Goal: Task Accomplishment & Management: Complete application form

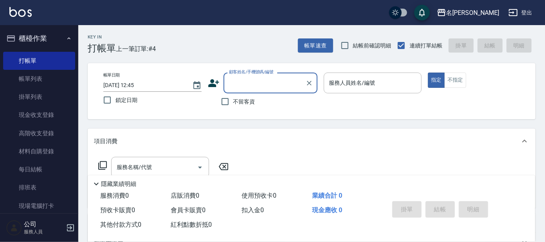
click at [283, 89] on input "顧客姓名/手機號碼/編號" at bounding box center [264, 83] width 75 height 14
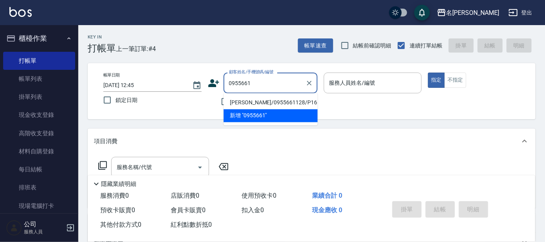
click at [273, 100] on li "[PERSON_NAME]/0955661128/P1656" at bounding box center [271, 102] width 94 height 13
type input "[PERSON_NAME]/0955661128/P1656"
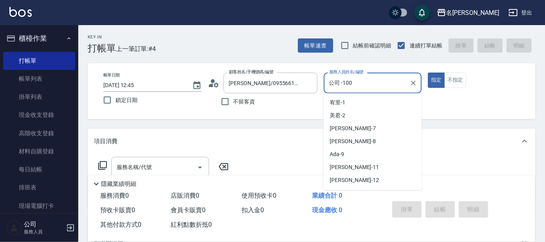
click at [374, 81] on input "公司 -100" at bounding box center [367, 83] width 80 height 14
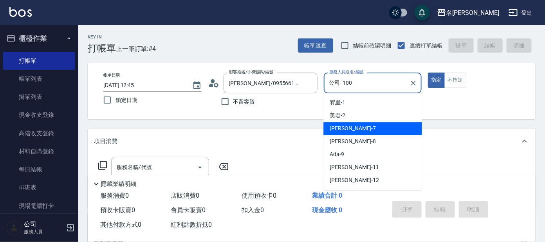
click at [386, 126] on div "[PERSON_NAME] -7" at bounding box center [372, 128] width 98 height 13
type input "[PERSON_NAME]-7"
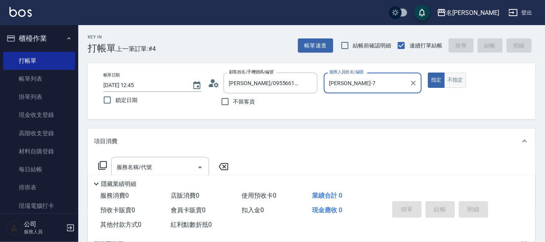
click at [447, 78] on button "不指定" at bounding box center [456, 79] width 22 height 15
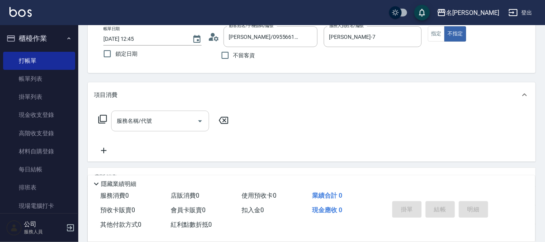
scroll to position [49, 0]
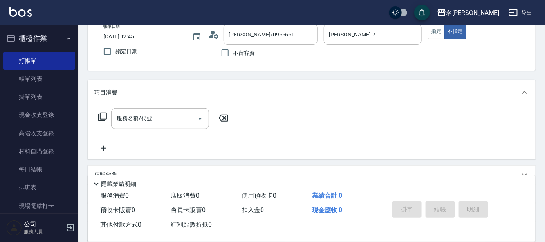
click at [105, 113] on icon at bounding box center [102, 116] width 9 height 9
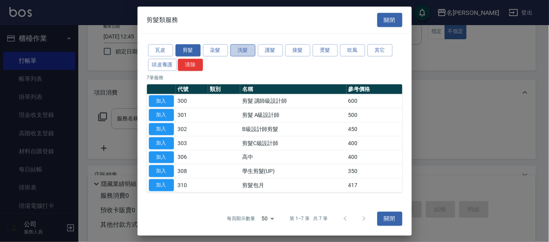
click at [237, 45] on button "洗髮" at bounding box center [242, 50] width 25 height 12
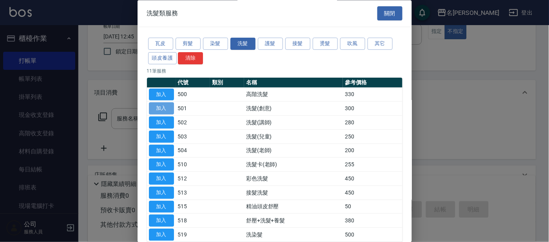
click at [168, 106] on button "加入" at bounding box center [161, 109] width 25 height 12
type input "洗髮(創意)(501)"
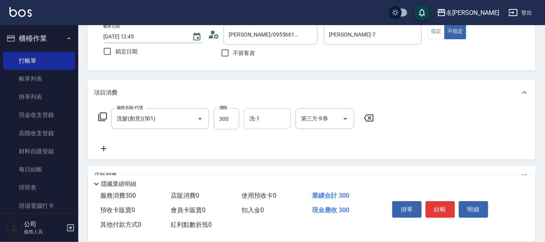
click at [261, 114] on input "洗-1" at bounding box center [268, 119] width 40 height 14
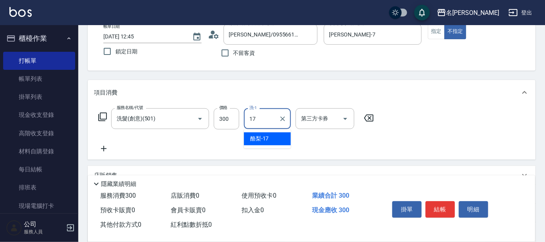
click at [260, 138] on span "酪梨 -17" at bounding box center [259, 139] width 19 height 8
type input "酪梨-17"
click at [107, 116] on div "服務名稱/代號 洗髮(創意)(501) 服務名稱/代號 價格 300 價格 洗-1 酪梨-17 洗-1 第三方卡券 第三方卡券" at bounding box center [236, 118] width 285 height 21
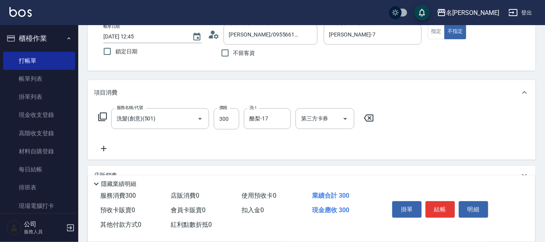
click at [102, 115] on icon at bounding box center [102, 116] width 9 height 9
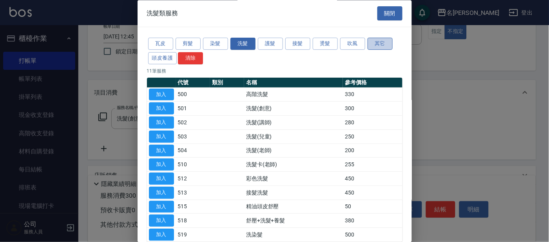
click at [381, 41] on button "其它" at bounding box center [379, 44] width 25 height 12
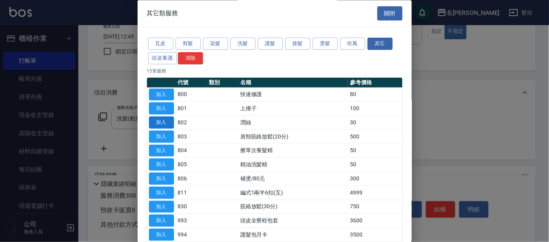
click at [163, 123] on button "加入" at bounding box center [161, 123] width 25 height 12
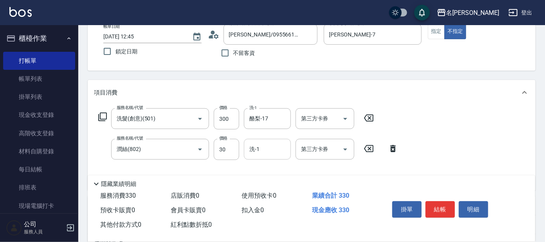
click at [259, 144] on input "洗-1" at bounding box center [268, 149] width 40 height 14
click at [264, 166] on span "酪梨 -17" at bounding box center [259, 169] width 19 height 8
type input "酪梨-17"
click at [97, 112] on div "服務名稱/代號 洗髮(創意)(501) 服務名稱/代號 價格 300 價格 洗-1 酪梨-17 洗-1 第三方卡券 第三方卡券" at bounding box center [236, 118] width 285 height 21
click at [103, 115] on icon at bounding box center [102, 116] width 9 height 9
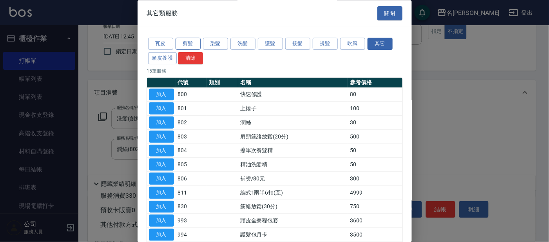
click at [195, 41] on button "剪髮" at bounding box center [187, 44] width 25 height 12
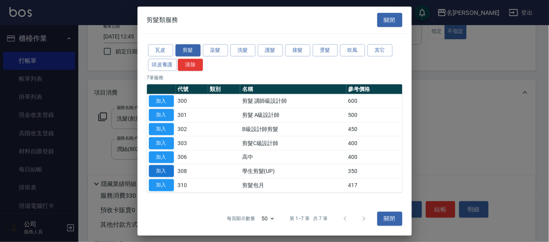
click at [158, 166] on button "加入" at bounding box center [161, 171] width 25 height 12
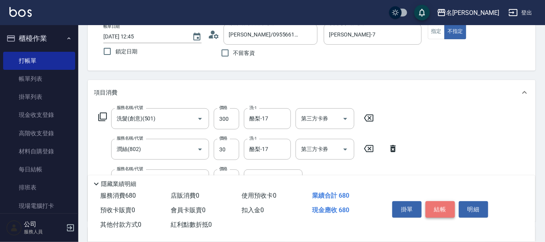
click at [433, 208] on button "結帳" at bounding box center [440, 209] width 29 height 16
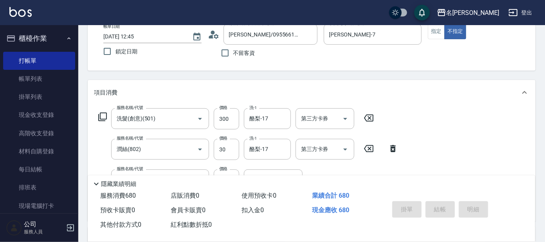
type input "[DATE] 13:29"
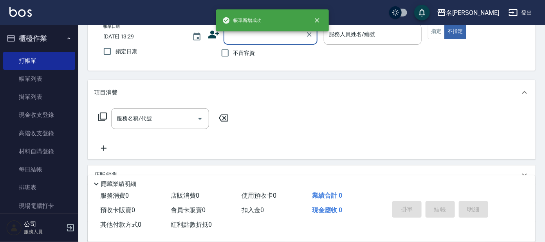
click at [276, 36] on input "顧客姓名/手機號碼/編號" at bounding box center [264, 34] width 75 height 14
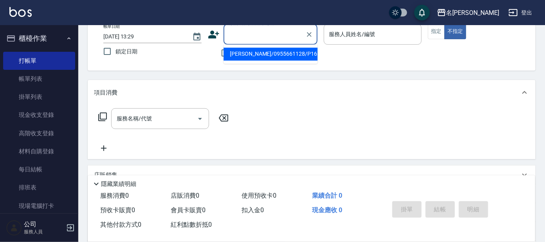
click at [280, 52] on li "[PERSON_NAME]/0955661128/P1656" at bounding box center [271, 54] width 94 height 13
type input "[PERSON_NAME]/0955661128/P1656"
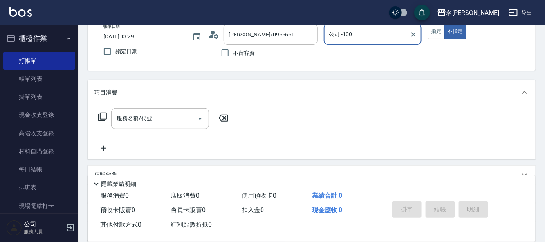
click at [354, 35] on input "公司 -100" at bounding box center [367, 34] width 80 height 14
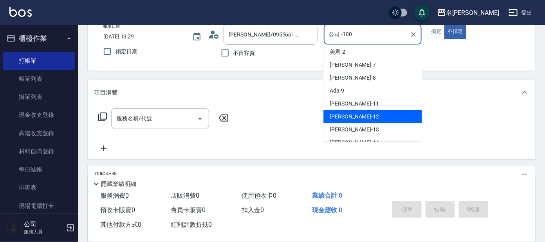
scroll to position [8, 0]
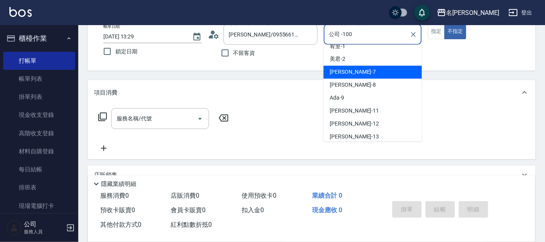
click at [388, 69] on div "[PERSON_NAME] -7" at bounding box center [372, 72] width 98 height 13
type input "[PERSON_NAME]-7"
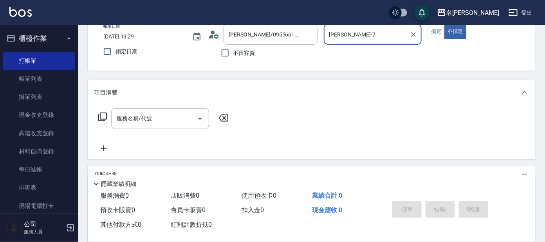
click at [105, 112] on icon at bounding box center [102, 116] width 9 height 9
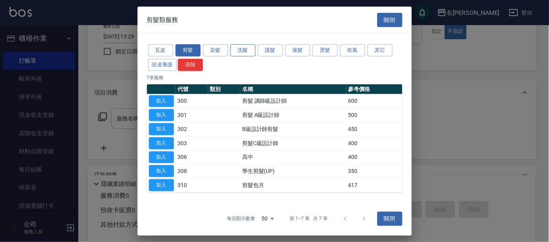
click at [237, 45] on button "洗髮" at bounding box center [242, 50] width 25 height 12
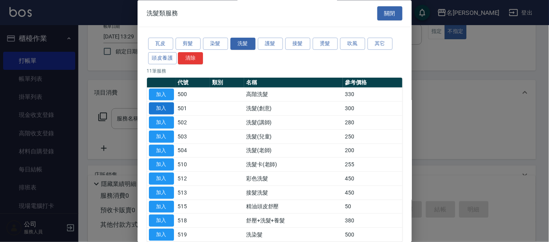
click at [164, 106] on button "加入" at bounding box center [161, 109] width 25 height 12
type input "洗髮(創意)(501)"
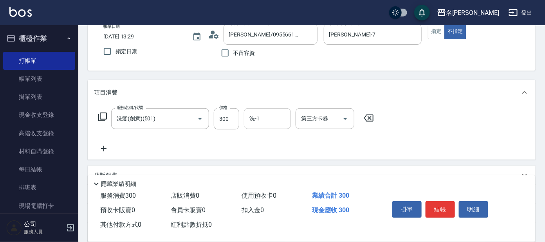
click at [258, 112] on div "洗-1 洗-1" at bounding box center [267, 118] width 47 height 21
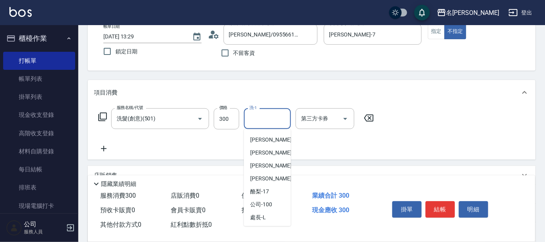
scroll to position [65, 0]
click at [277, 175] on div "[PERSON_NAME]-14" at bounding box center [267, 177] width 47 height 13
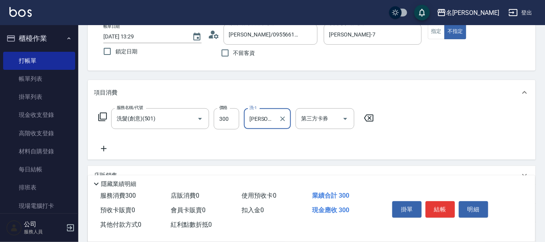
click at [264, 125] on div "[PERSON_NAME]-14 洗-1" at bounding box center [267, 118] width 47 height 21
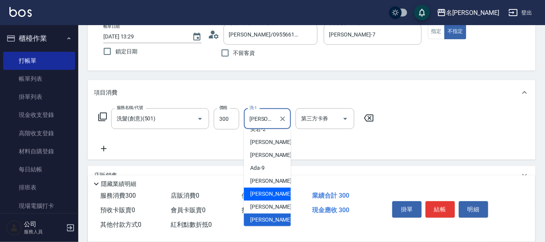
click at [280, 198] on ul "[PERSON_NAME] -1 美君 -2 小鳳 -7 [PERSON_NAME] -8 Ada -9 [PERSON_NAME] -11 云潔 -12 […" at bounding box center [267, 177] width 47 height 97
click at [280, 202] on div "[PERSON_NAME] -13" at bounding box center [267, 207] width 47 height 13
type input "[PERSON_NAME]-13"
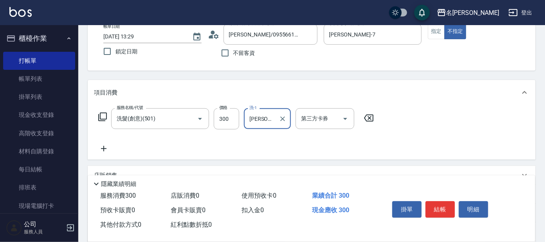
click at [103, 115] on icon at bounding box center [102, 116] width 9 height 9
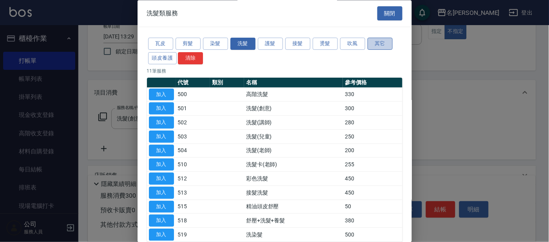
click at [380, 42] on button "其它" at bounding box center [379, 44] width 25 height 12
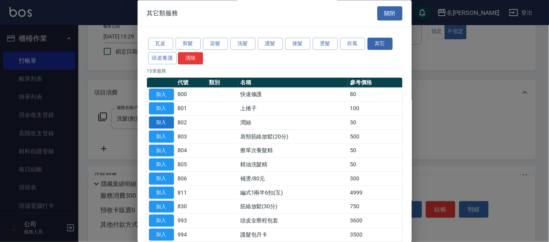
click at [169, 121] on button "加入" at bounding box center [161, 123] width 25 height 12
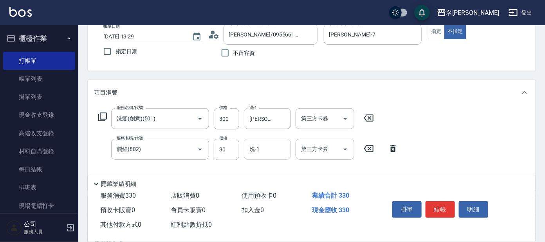
click at [268, 139] on div "洗-1" at bounding box center [267, 149] width 47 height 21
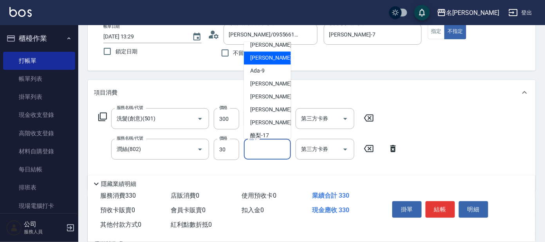
scroll to position [44, 0]
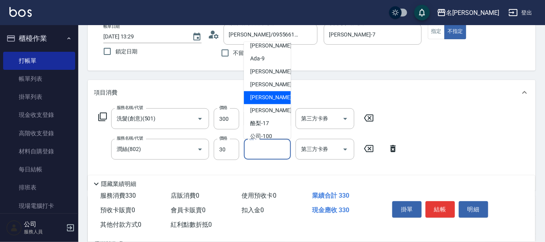
click at [281, 98] on div "[PERSON_NAME] -13" at bounding box center [267, 97] width 47 height 13
type input "[PERSON_NAME]-13"
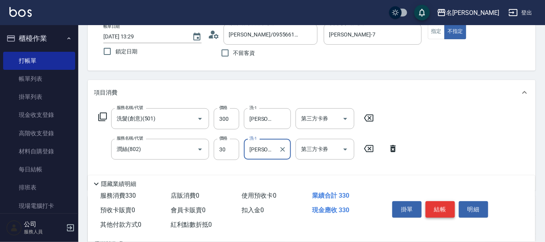
click at [436, 205] on button "結帳" at bounding box center [440, 209] width 29 height 16
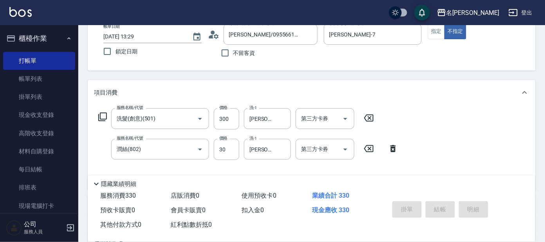
type input "[DATE] 13:30"
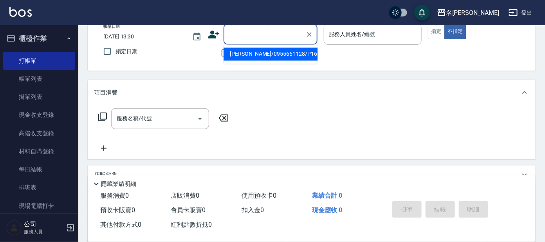
click at [275, 31] on input "顧客姓名/手機號碼/編號" at bounding box center [264, 34] width 75 height 14
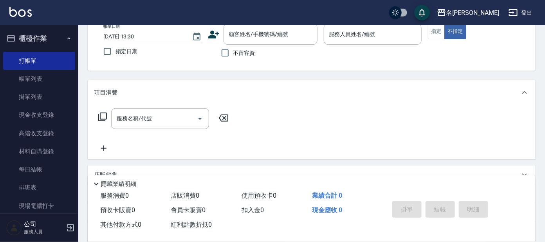
drag, startPoint x: 264, startPoint y: 20, endPoint x: 259, endPoint y: 31, distance: 12.1
click at [263, 20] on div "名[PERSON_NAME]出" at bounding box center [272, 12] width 545 height 25
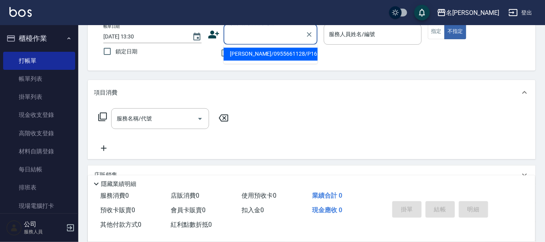
click at [262, 30] on input "顧客姓名/手機號碼/編號" at bounding box center [264, 34] width 75 height 14
type input "ㄛ"
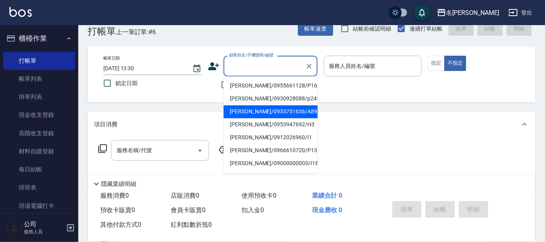
scroll to position [0, 0]
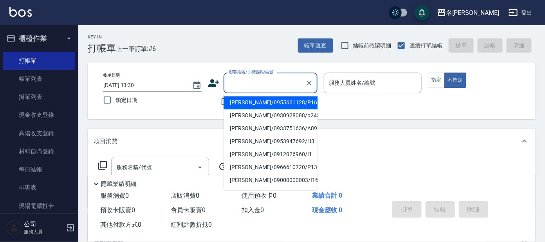
type input "i"
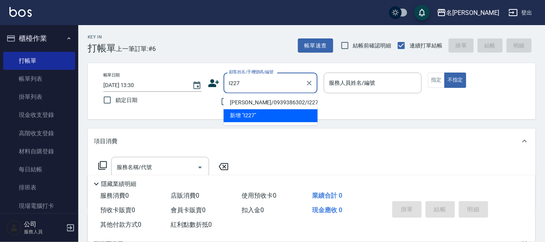
click at [271, 100] on li "[PERSON_NAME]/0939386302/I227" at bounding box center [271, 102] width 94 height 13
type input "[PERSON_NAME]/0939386302/I227"
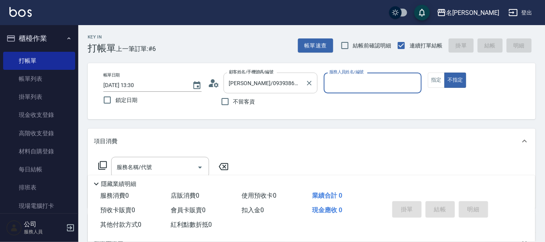
type input "Ada-9"
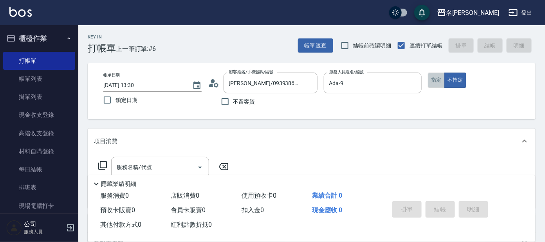
click at [435, 77] on button "指定" at bounding box center [436, 79] width 17 height 15
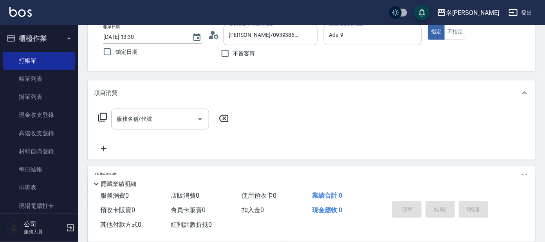
scroll to position [49, 0]
click at [103, 113] on icon at bounding box center [102, 116] width 9 height 9
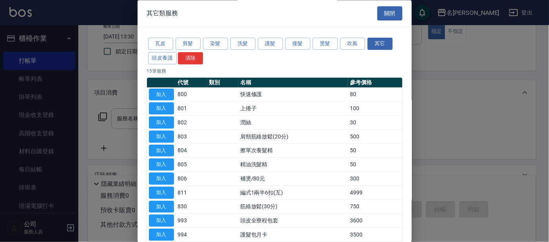
click at [235, 37] on div "瓦皮 剪髮 染髮 洗髮 護髮 接髮 燙髮 吹風 其它 頭皮養護 清除" at bounding box center [274, 51] width 255 height 29
click at [235, 42] on button "洗髮" at bounding box center [242, 44] width 25 height 12
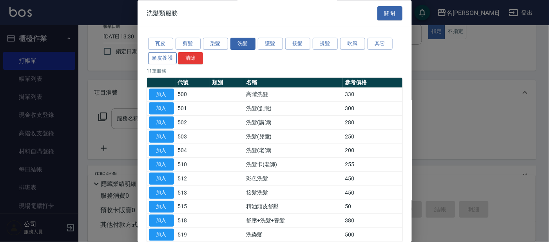
click at [168, 56] on button "頭皮養護" at bounding box center [162, 58] width 29 height 12
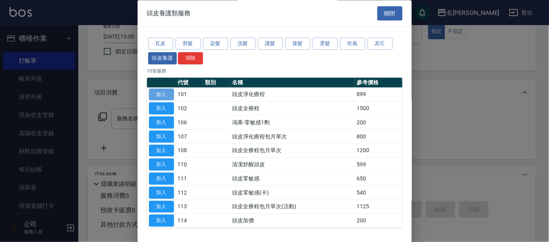
click at [150, 92] on button "加入" at bounding box center [161, 95] width 25 height 12
type input "頭皮淨化療程(101)"
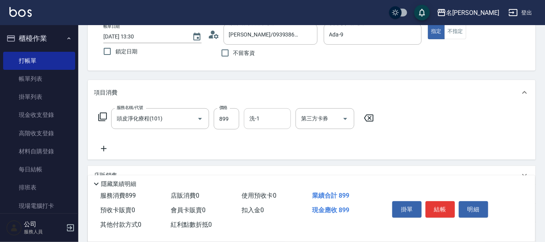
click at [253, 115] on input "洗-1" at bounding box center [268, 119] width 40 height 14
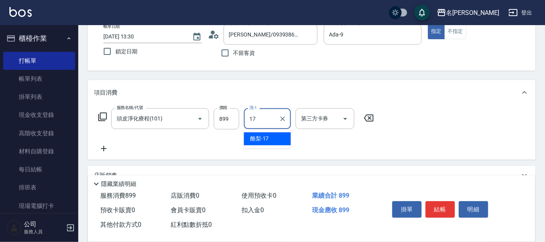
click at [266, 137] on span "酪梨 -17" at bounding box center [259, 139] width 19 height 8
type input "酪梨-17"
click at [102, 115] on icon at bounding box center [102, 116] width 9 height 9
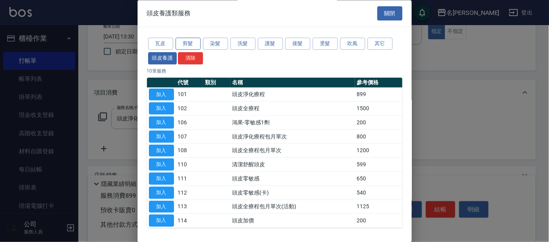
click at [193, 43] on button "剪髮" at bounding box center [187, 44] width 25 height 12
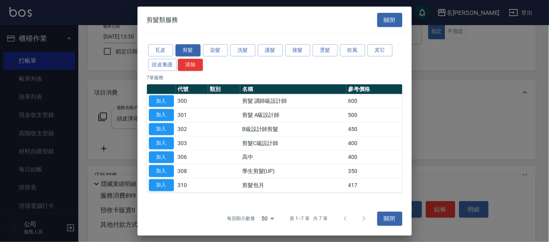
click at [164, 99] on button "加入" at bounding box center [161, 101] width 25 height 12
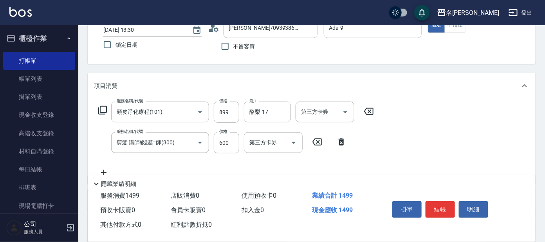
scroll to position [72, 0]
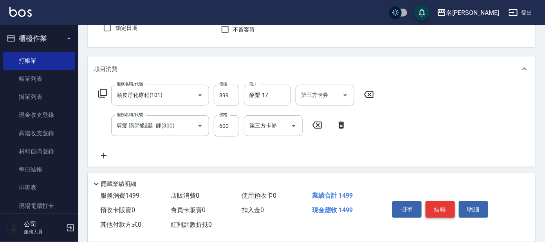
click at [432, 201] on button "結帳" at bounding box center [440, 209] width 29 height 16
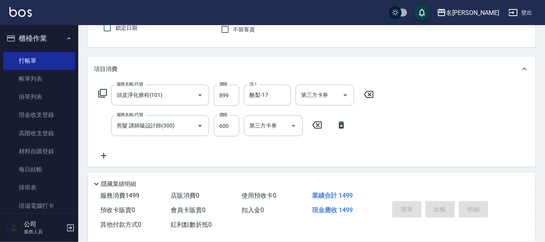
type input "[DATE] 14:00"
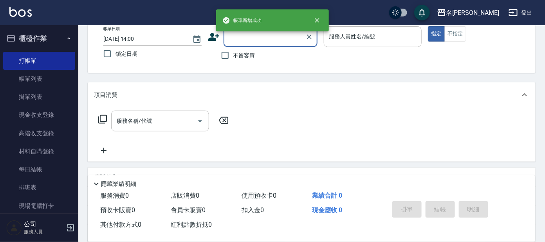
scroll to position [23, 0]
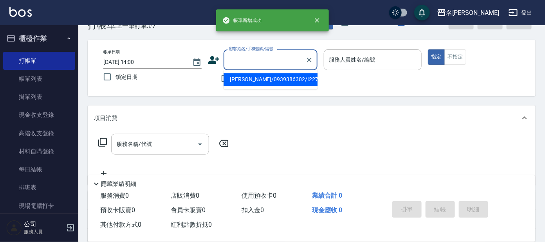
click at [257, 54] on input "顧客姓名/手機號碼/編號" at bounding box center [264, 60] width 75 height 14
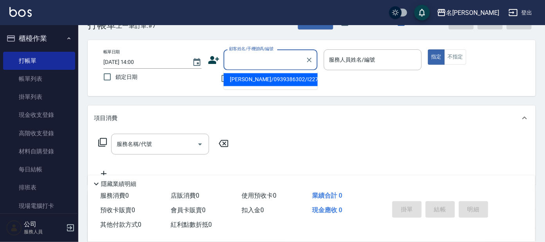
drag, startPoint x: 266, startPoint y: 78, endPoint x: 283, endPoint y: 71, distance: 17.7
click at [267, 76] on li "[PERSON_NAME]/0939386302/I227" at bounding box center [271, 79] width 94 height 13
type input "[PERSON_NAME]/0939386302/I227"
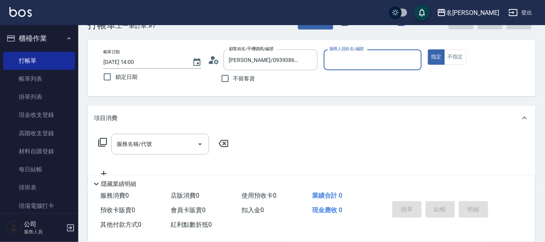
type input "Ada-9"
click at [106, 139] on icon at bounding box center [102, 142] width 9 height 9
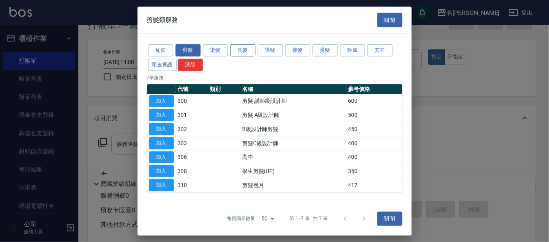
click at [249, 50] on button "洗髮" at bounding box center [242, 50] width 25 height 12
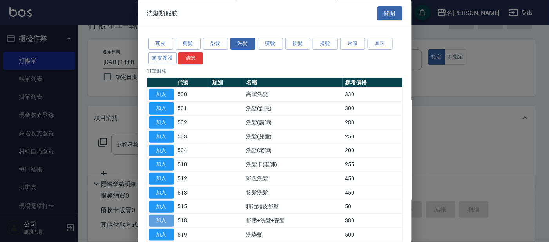
click at [165, 216] on button "加入" at bounding box center [161, 221] width 25 height 12
type input "舒壓+洗髮+養髮(518)"
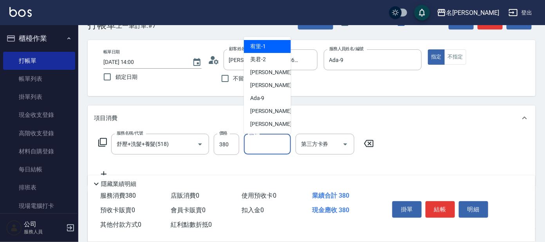
click at [271, 139] on input "洗-1" at bounding box center [268, 144] width 40 height 14
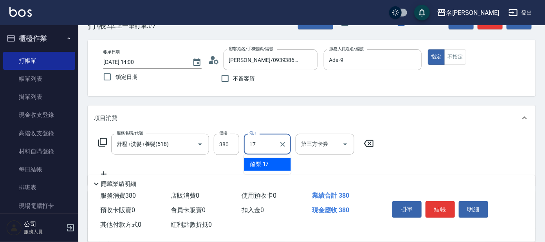
click at [270, 164] on div "酪梨 -17" at bounding box center [267, 164] width 47 height 13
type input "酪梨-17"
click at [101, 142] on icon at bounding box center [102, 141] width 9 height 9
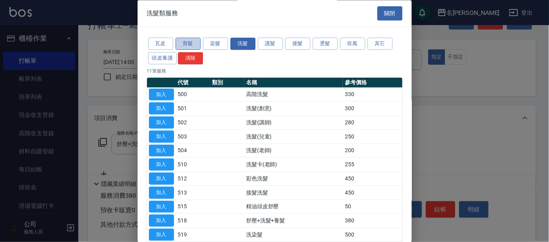
click at [185, 44] on button "剪髮" at bounding box center [187, 44] width 25 height 12
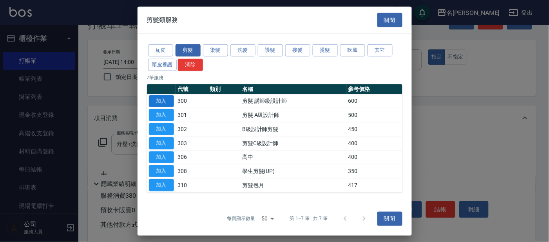
click at [166, 100] on button "加入" at bounding box center [161, 101] width 25 height 12
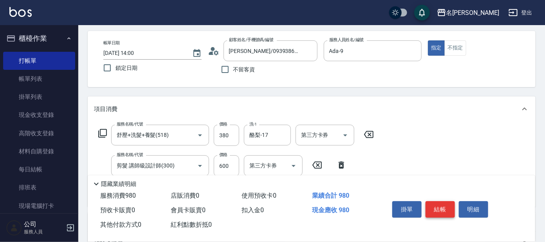
scroll to position [49, 0]
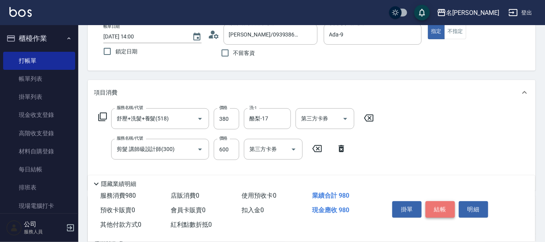
click at [434, 204] on button "結帳" at bounding box center [440, 209] width 29 height 16
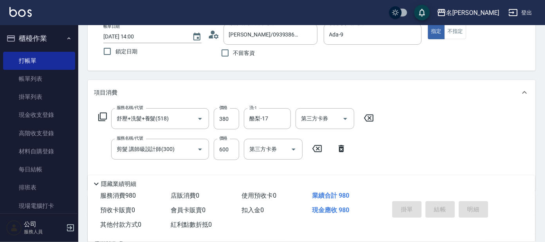
type input "[DATE] 14:01"
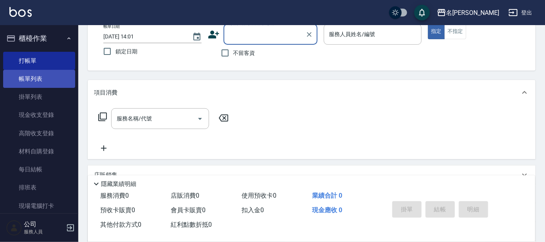
click at [51, 85] on link "帳單列表" at bounding box center [39, 79] width 72 height 18
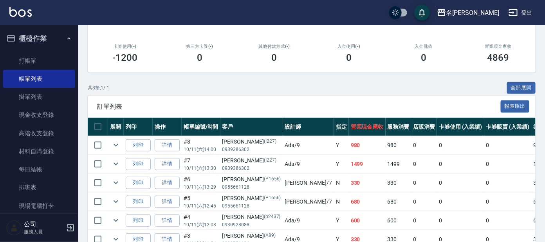
scroll to position [146, 0]
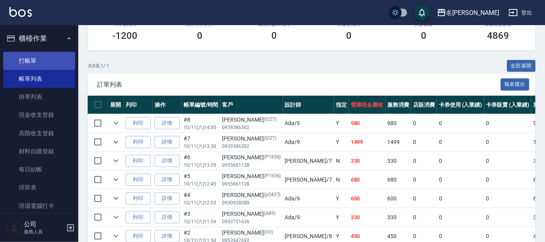
click at [51, 58] on link "打帳單" at bounding box center [39, 61] width 72 height 18
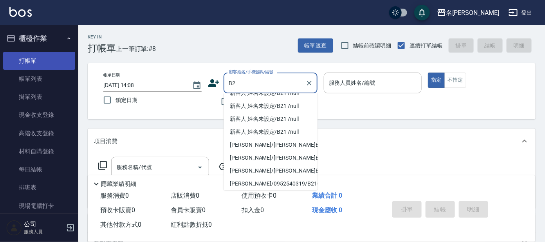
scroll to position [3, 0]
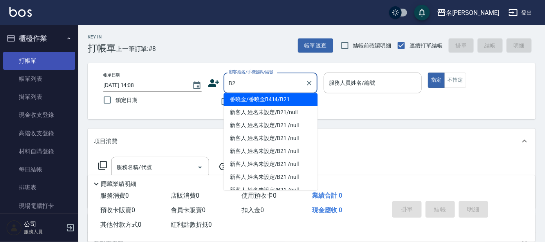
type input "B"
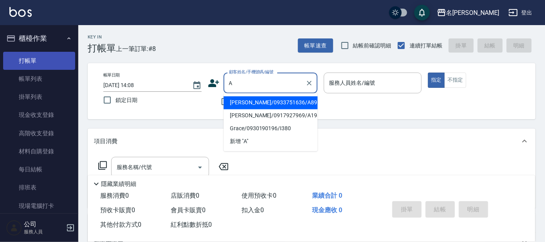
scroll to position [0, 0]
type input "[PERSON_NAME]/0225924458/A43"
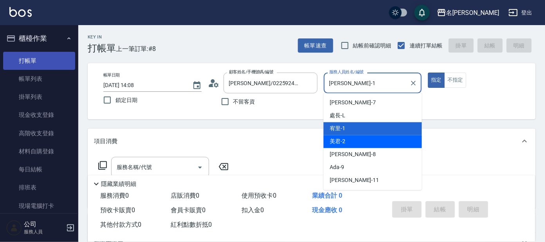
type input "美君-2"
type button "true"
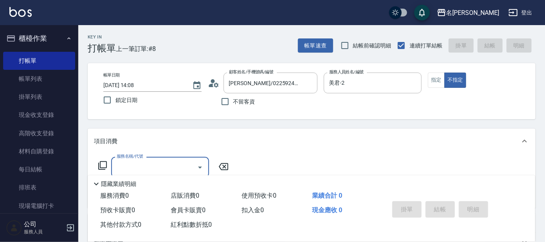
click at [107, 164] on icon at bounding box center [102, 165] width 9 height 9
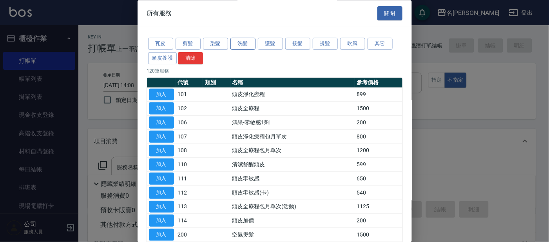
click at [239, 41] on button "洗髮" at bounding box center [242, 44] width 25 height 12
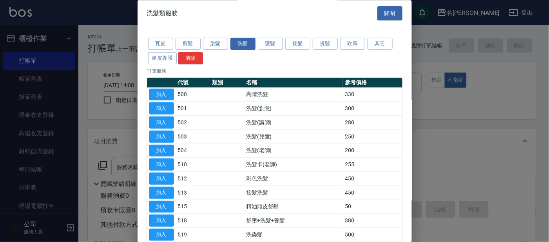
click at [161, 107] on button "加入" at bounding box center [161, 109] width 25 height 12
type input "洗髮(創意)(501)"
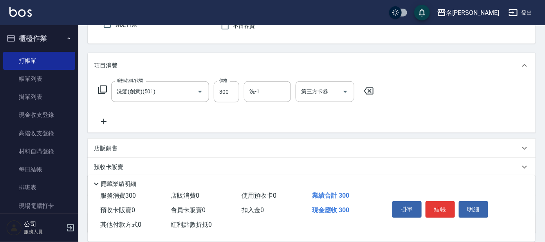
scroll to position [91, 0]
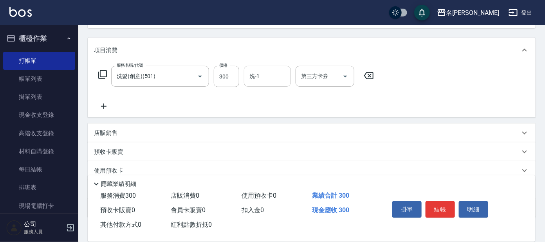
click at [275, 80] on input "洗-1" at bounding box center [268, 76] width 40 height 14
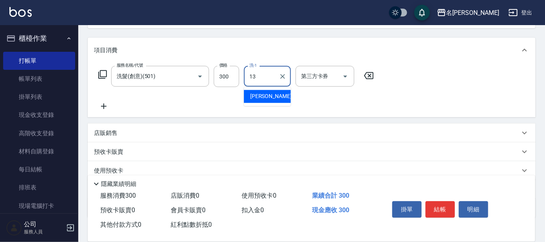
type input "[PERSON_NAME]-13"
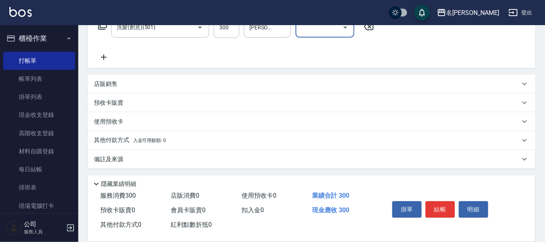
scroll to position [0, 0]
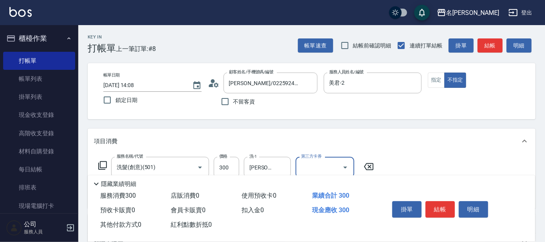
click at [431, 132] on div "項目消費" at bounding box center [312, 140] width 448 height 25
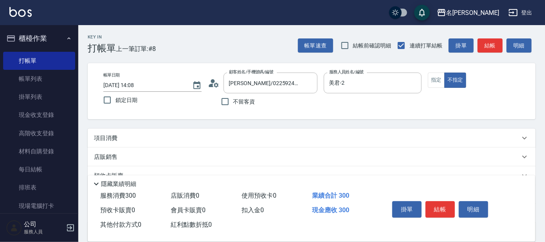
scroll to position [72, 0]
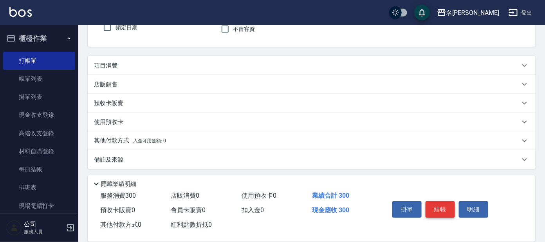
click at [449, 208] on button "結帳" at bounding box center [440, 209] width 29 height 16
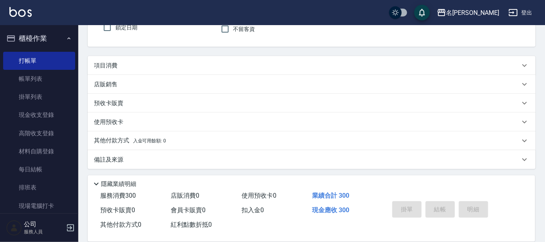
type input "[DATE] 14:09"
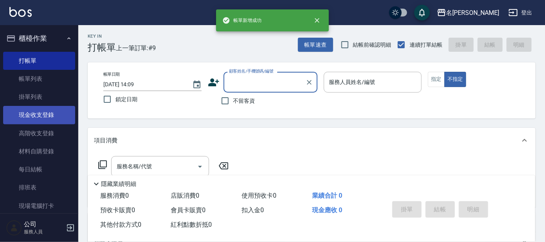
scroll to position [0, 0]
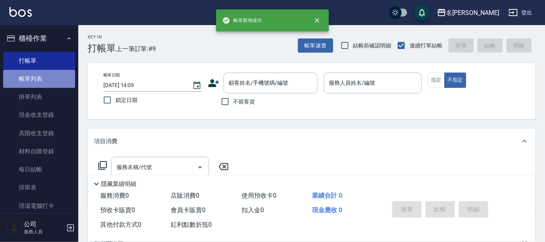
click at [42, 76] on link "帳單列表" at bounding box center [39, 79] width 72 height 18
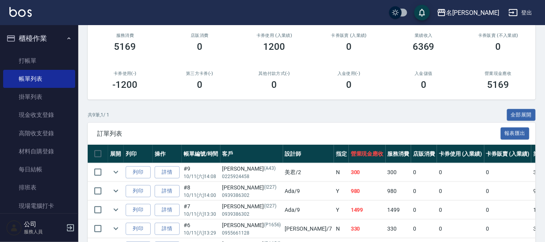
scroll to position [195, 0]
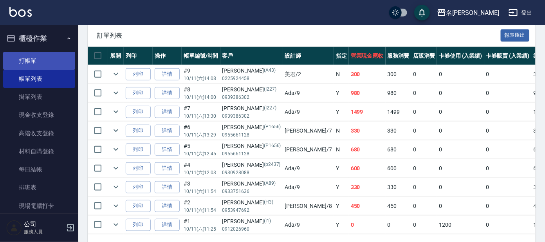
click at [31, 65] on link "打帳單" at bounding box center [39, 61] width 72 height 18
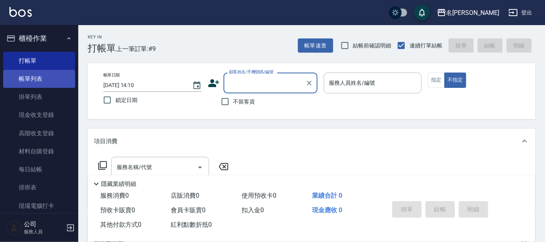
click at [57, 74] on link "帳單列表" at bounding box center [39, 79] width 72 height 18
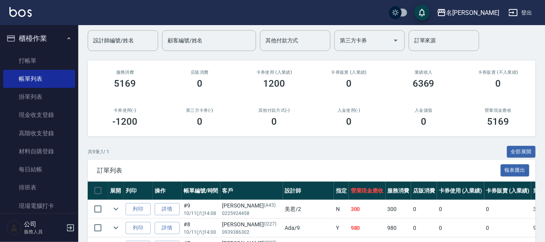
scroll to position [195, 0]
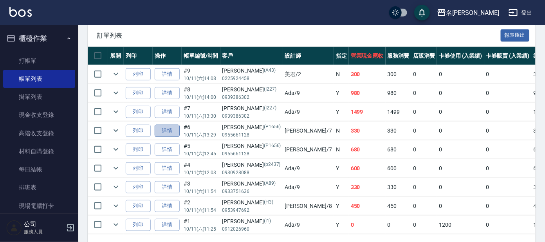
click at [176, 134] on link "詳情" at bounding box center [167, 131] width 25 height 12
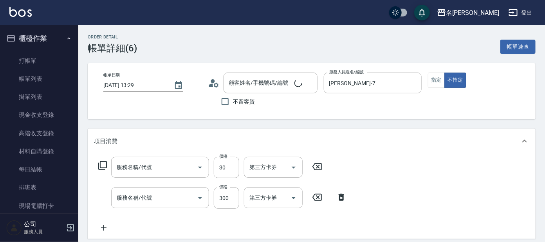
type input "[DATE] 13:29"
type input "[PERSON_NAME]-7"
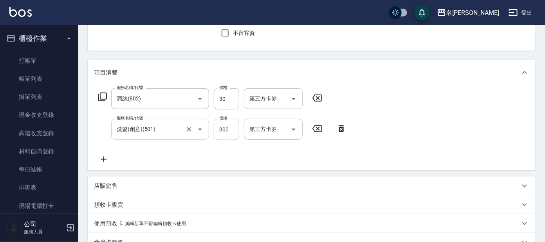
type input "潤絲(802)"
type input "洗髮(創意)(501)"
type input "[PERSON_NAME]/0955661128/P1656"
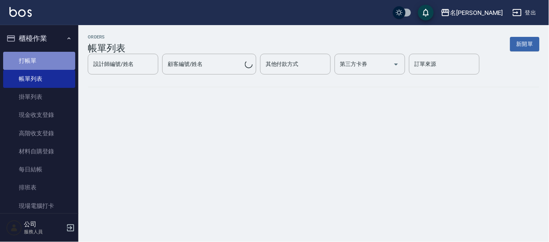
click at [47, 62] on link "打帳單" at bounding box center [39, 61] width 72 height 18
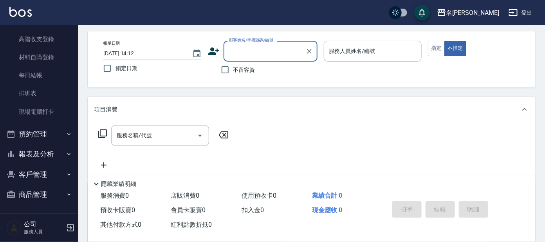
scroll to position [49, 0]
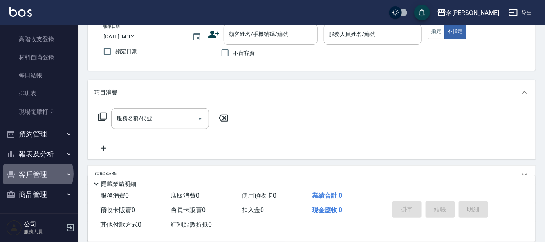
click at [36, 173] on button "客戶管理" at bounding box center [39, 174] width 72 height 20
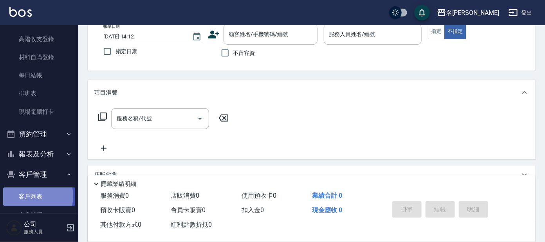
click at [30, 195] on link "客戶列表" at bounding box center [39, 196] width 72 height 18
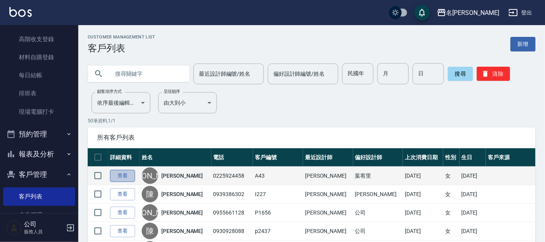
click at [124, 178] on link "查看" at bounding box center [122, 176] width 25 height 12
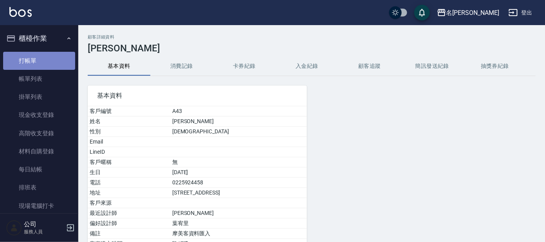
click at [47, 54] on link "打帳單" at bounding box center [39, 61] width 72 height 18
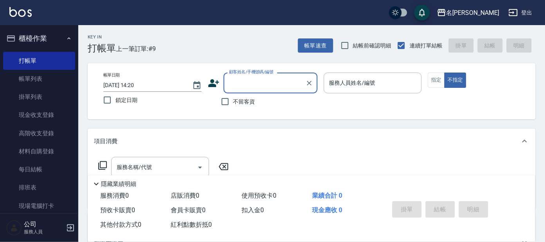
click at [241, 74] on label "顧客姓名/手機號碼/編號" at bounding box center [251, 72] width 45 height 6
click at [241, 76] on input "顧客姓名/手機號碼/編號" at bounding box center [264, 83] width 75 height 14
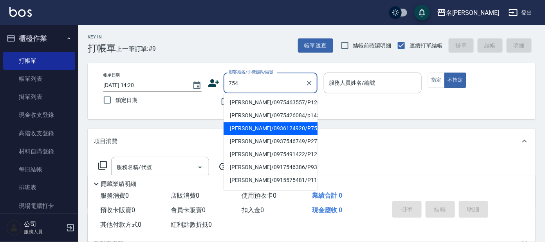
click at [251, 124] on li "[PERSON_NAME]/0936124920/P754" at bounding box center [271, 128] width 94 height 13
type input "[PERSON_NAME]/0936124920/P754"
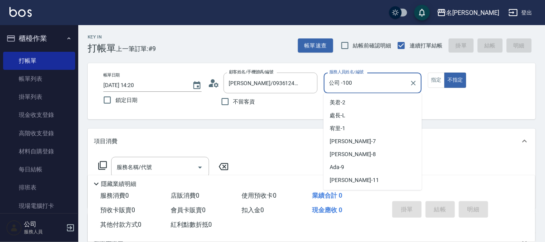
click at [369, 83] on input "公司 -100" at bounding box center [367, 83] width 80 height 14
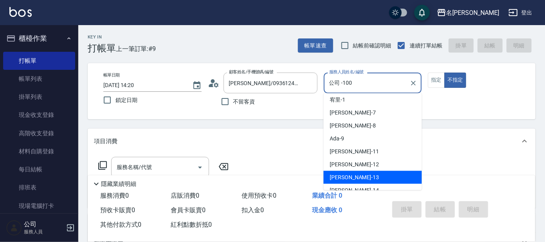
scroll to position [13, 0]
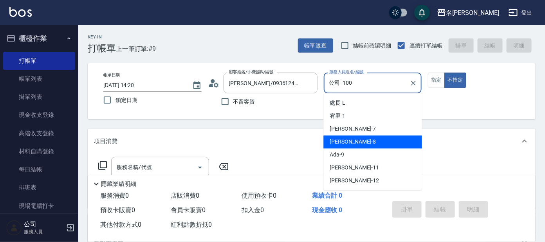
drag, startPoint x: 367, startPoint y: 141, endPoint x: 362, endPoint y: 142, distance: 5.5
click at [362, 142] on div "[PERSON_NAME] -8" at bounding box center [372, 142] width 98 height 13
type input "亞璇-8"
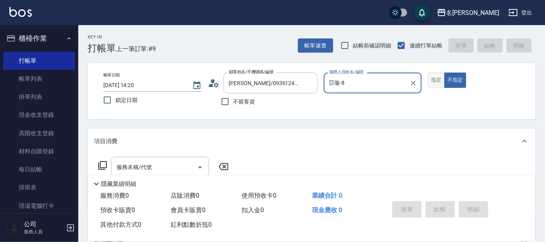
click at [437, 75] on button "指定" at bounding box center [436, 79] width 17 height 15
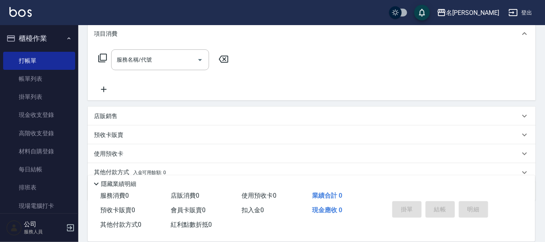
scroll to position [90, 0]
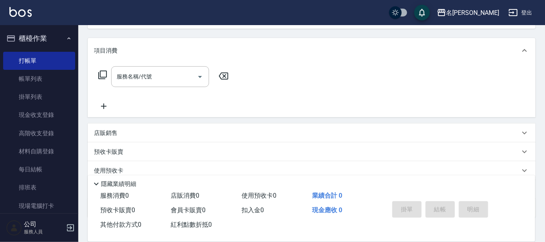
click at [104, 78] on icon at bounding box center [102, 74] width 9 height 9
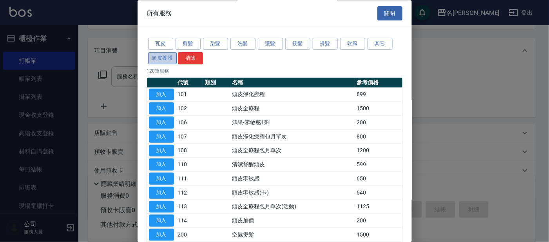
click at [167, 54] on button "頭皮養護" at bounding box center [162, 58] width 29 height 12
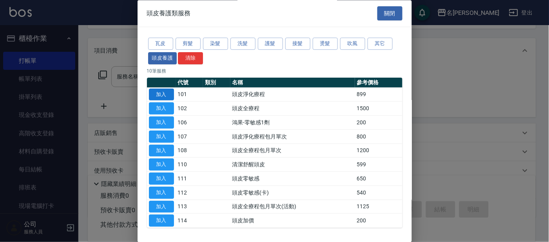
click at [166, 91] on button "加入" at bounding box center [161, 95] width 25 height 12
type input "頭皮淨化療程(101)"
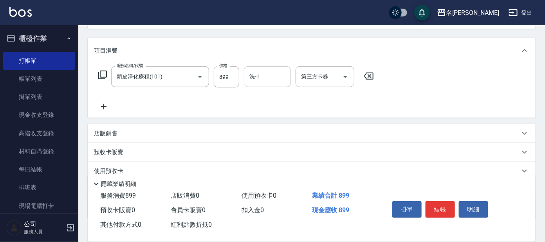
click at [257, 77] on input "洗-1" at bounding box center [268, 77] width 40 height 14
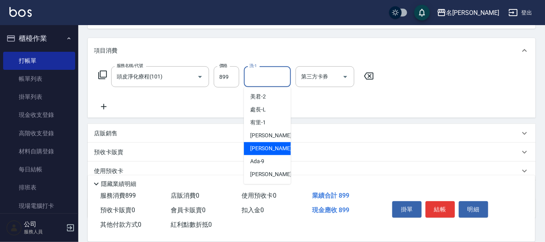
click at [266, 146] on div "[PERSON_NAME] -8" at bounding box center [267, 148] width 47 height 13
type input "亞璇-8"
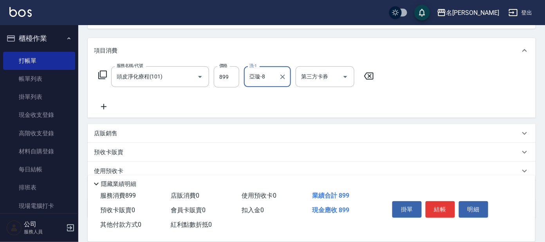
click at [104, 77] on icon at bounding box center [102, 74] width 9 height 9
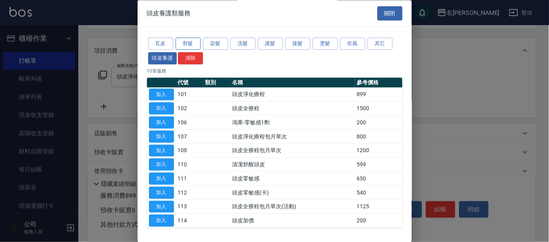
click at [185, 39] on button "剪髮" at bounding box center [187, 44] width 25 height 12
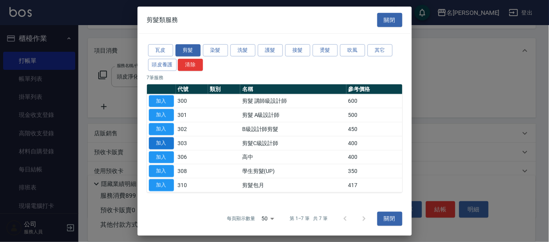
click at [169, 142] on button "加入" at bounding box center [161, 143] width 25 height 12
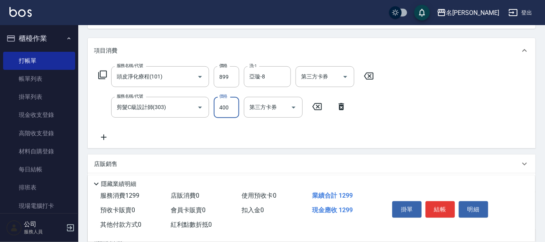
click at [230, 106] on input "400" at bounding box center [226, 107] width 25 height 21
click at [232, 105] on input "400" at bounding box center [226, 107] width 25 height 21
click at [207, 105] on div "剪髮C級設計師(303) 服務名稱/代號" at bounding box center [160, 107] width 98 height 21
click at [199, 106] on icon "Open" at bounding box center [199, 107] width 9 height 9
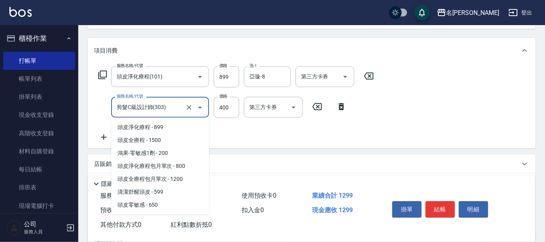
scroll to position [320, 0]
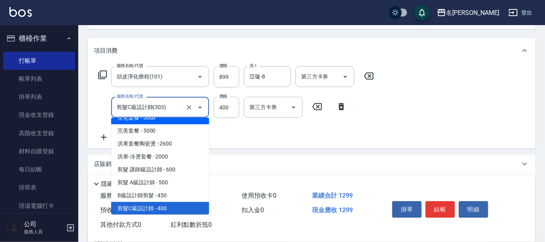
click at [178, 105] on input "剪髮C級設計師(303)" at bounding box center [149, 107] width 69 height 14
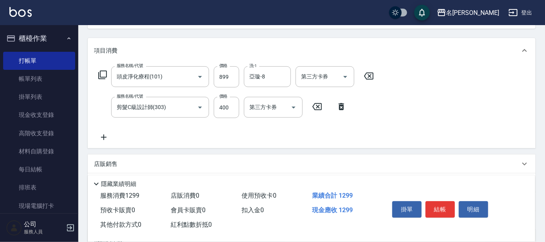
click at [344, 107] on icon at bounding box center [342, 106] width 20 height 9
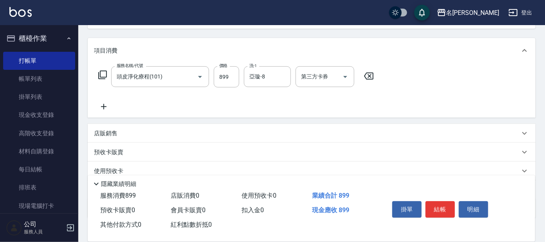
click at [104, 77] on icon at bounding box center [102, 74] width 9 height 9
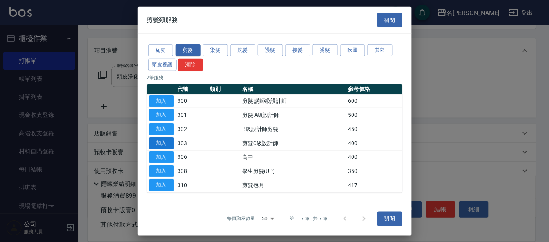
click at [165, 142] on button "加入" at bounding box center [161, 143] width 25 height 12
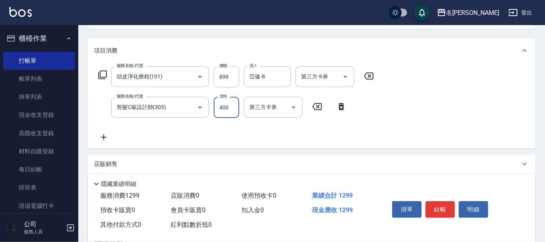
click at [232, 108] on input "400" at bounding box center [226, 107] width 25 height 21
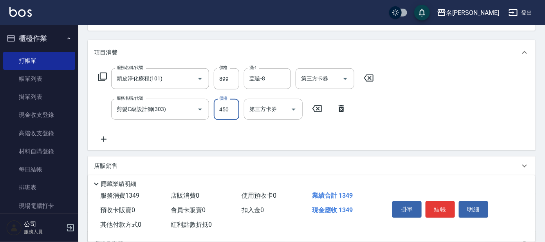
scroll to position [98, 0]
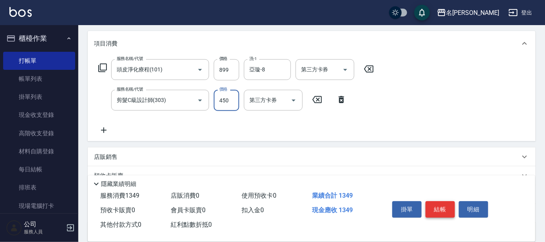
type input "450"
click at [436, 202] on button "結帳" at bounding box center [440, 209] width 29 height 16
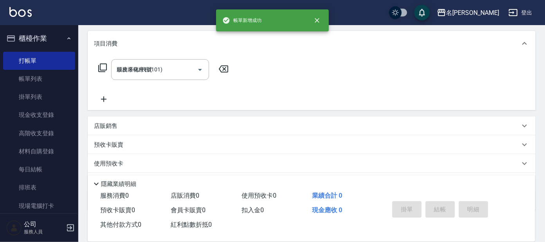
type input "[DATE] 14:23"
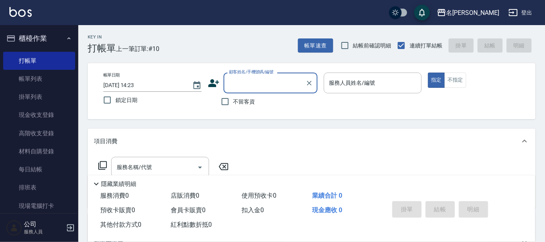
click at [263, 87] on input "顧客姓名/手機號碼/編號" at bounding box center [264, 83] width 75 height 14
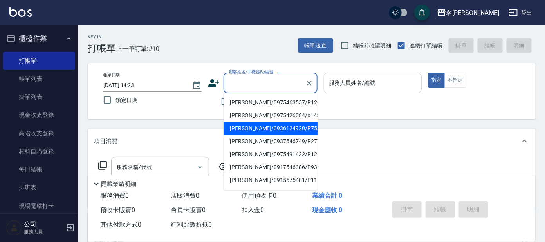
click at [264, 126] on li "[PERSON_NAME]/0936124920/P754" at bounding box center [271, 128] width 94 height 13
type input "[PERSON_NAME]/0936124920/P754"
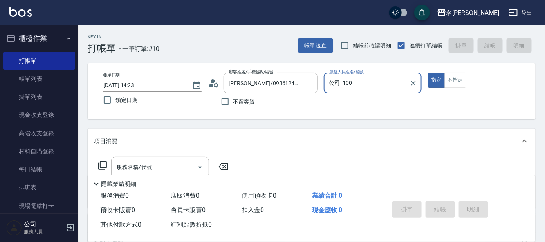
click at [383, 89] on input "公司 -100" at bounding box center [367, 83] width 80 height 14
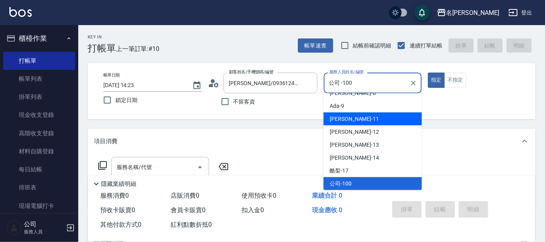
scroll to position [13, 0]
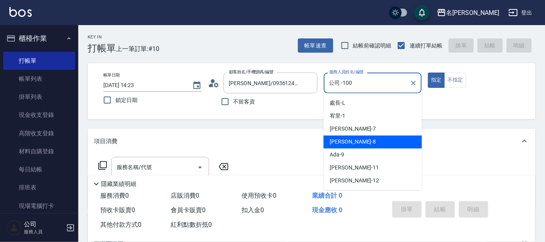
click at [355, 136] on div "[PERSON_NAME] -8" at bounding box center [372, 142] width 98 height 13
type input "亞璇-8"
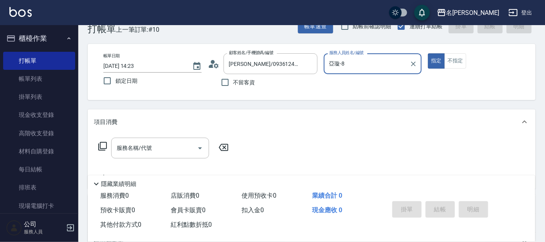
scroll to position [49, 0]
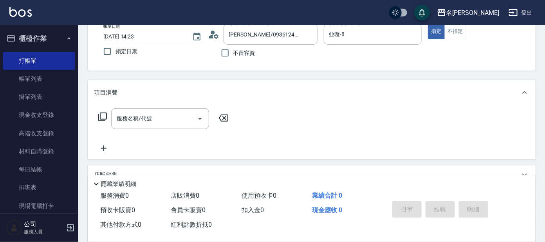
click at [96, 114] on div "服務名稱/代號 服務名稱/代號" at bounding box center [163, 118] width 139 height 21
click at [104, 110] on div "服務名稱/代號 服務名稱/代號" at bounding box center [163, 118] width 139 height 21
click at [101, 116] on icon at bounding box center [102, 116] width 9 height 9
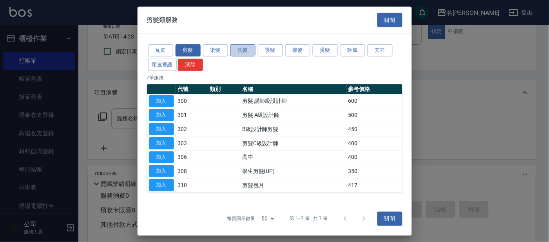
click at [238, 46] on button "洗髮" at bounding box center [242, 50] width 25 height 12
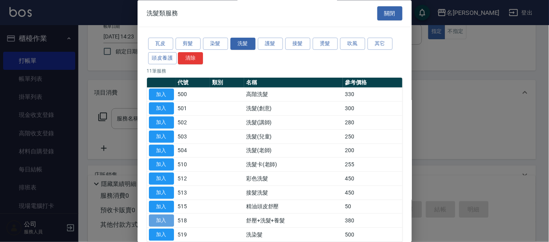
click at [170, 220] on button "加入" at bounding box center [161, 221] width 25 height 12
type input "舒壓+洗髮+養髮(518)"
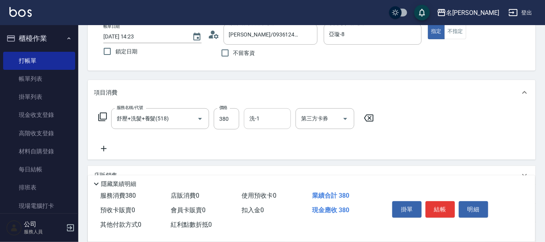
click at [279, 122] on input "洗-1" at bounding box center [268, 119] width 40 height 14
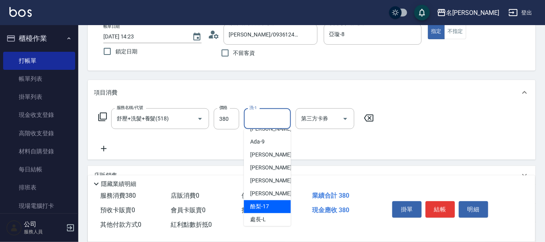
click at [263, 202] on span "酪梨 -17" at bounding box center [259, 206] width 19 height 8
type input "酪梨-17"
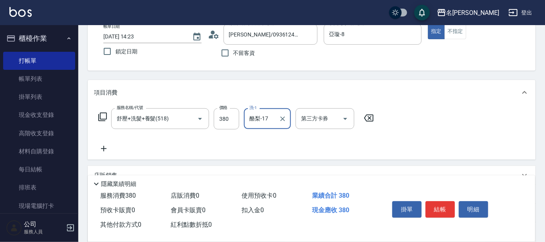
click at [99, 116] on icon at bounding box center [102, 116] width 9 height 9
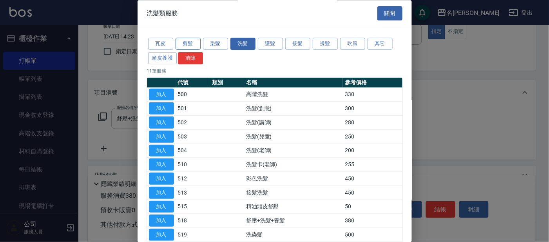
click at [195, 41] on button "剪髮" at bounding box center [187, 44] width 25 height 12
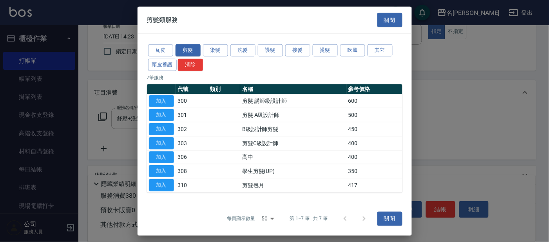
click at [166, 168] on button "加入" at bounding box center [161, 171] width 25 height 12
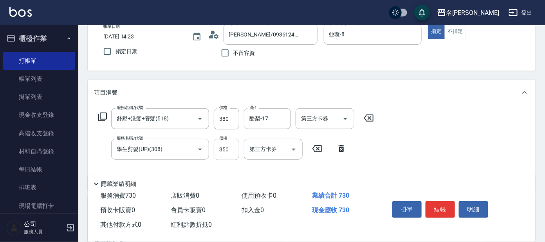
click at [234, 147] on input "350" at bounding box center [226, 149] width 25 height 21
type input "400"
click at [441, 130] on div "服務名稱/代號 舒壓+洗髮+養髮(518) 服務名稱/代號 價格 380 價格 洗-1 酪梨-17 洗-1 第三方卡券 第三方卡券 服務名稱/代號 學生剪髮(…" at bounding box center [312, 147] width 448 height 85
click at [434, 203] on button "結帳" at bounding box center [440, 209] width 29 height 16
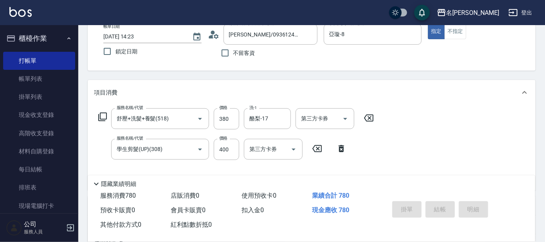
type input "[DATE] 14:25"
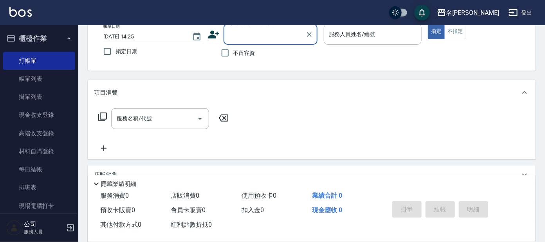
drag, startPoint x: 31, startPoint y: 78, endPoint x: 275, endPoint y: 161, distance: 257.6
click at [31, 78] on link "帳單列表" at bounding box center [39, 79] width 72 height 18
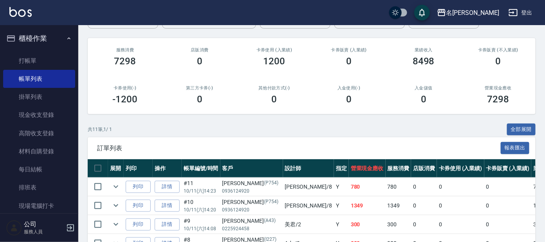
scroll to position [146, 0]
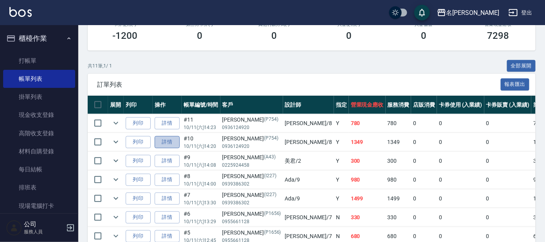
click at [167, 140] on link "詳情" at bounding box center [167, 142] width 25 height 12
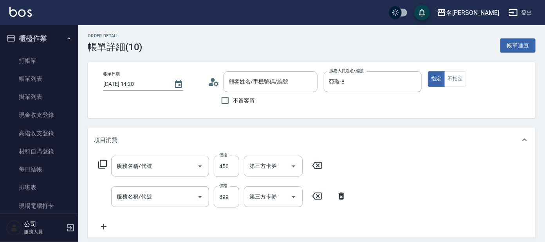
type input "[DATE] 14:20"
type input "亞璇-8"
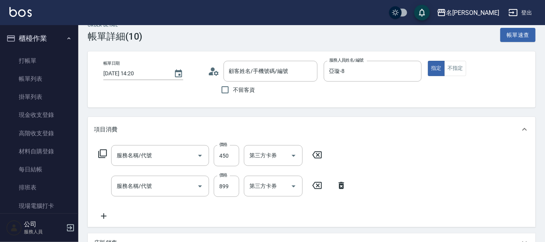
type input "剪髮C級設計師(303)"
type input "頭皮淨化療程(101)"
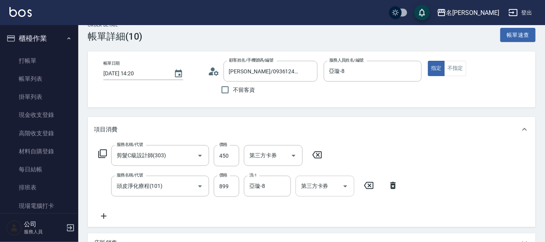
type input "[PERSON_NAME]/0936124920/P754"
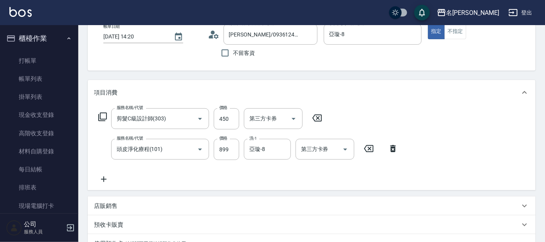
click at [317, 114] on icon at bounding box center [317, 117] width 20 height 9
click at [139, 114] on div "服務名稱/代號 服務名稱/代號" at bounding box center [160, 118] width 98 height 21
click at [105, 114] on icon at bounding box center [102, 116] width 9 height 9
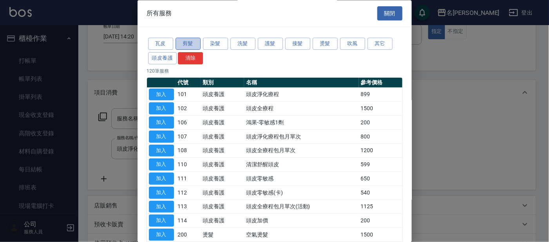
click at [186, 43] on button "剪髮" at bounding box center [187, 44] width 25 height 12
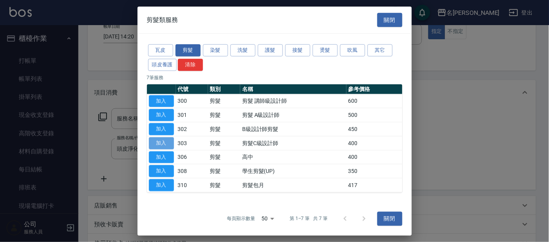
click at [166, 140] on button "加入" at bounding box center [161, 143] width 25 height 12
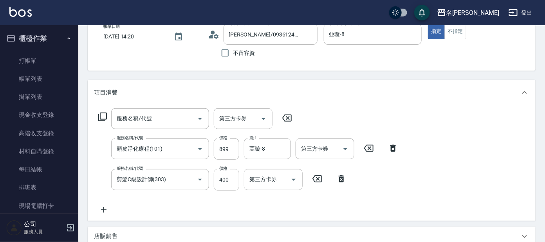
click at [231, 177] on input "400" at bounding box center [226, 179] width 25 height 21
type input "100"
click at [448, 87] on div "項目消費" at bounding box center [312, 92] width 448 height 25
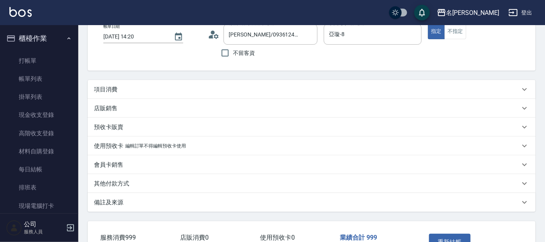
click at [226, 82] on div "項目消費" at bounding box center [312, 89] width 448 height 19
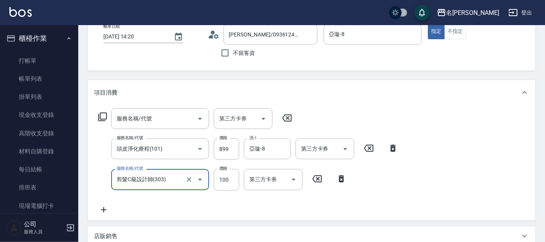
scroll to position [0, 0]
click at [95, 116] on div "服務名稱/代號 服務名稱/代號 第三方卡券 第三方卡券" at bounding box center [195, 118] width 203 height 21
click at [101, 116] on icon at bounding box center [102, 116] width 9 height 9
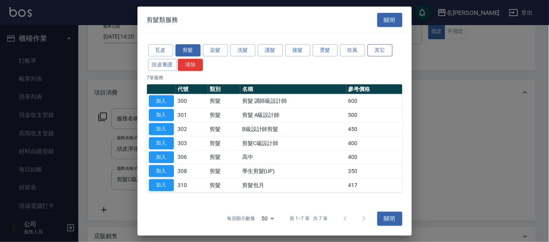
click at [376, 45] on button "其它" at bounding box center [379, 50] width 25 height 12
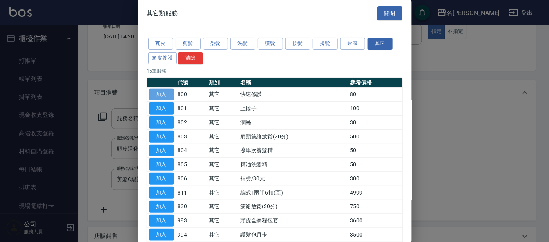
click at [165, 92] on button "加入" at bounding box center [161, 95] width 25 height 12
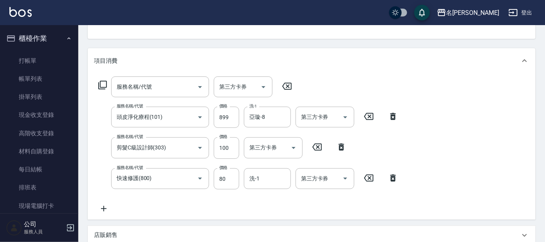
scroll to position [98, 0]
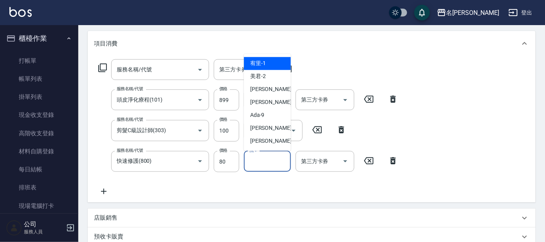
click at [259, 163] on input "洗-1" at bounding box center [268, 161] width 40 height 14
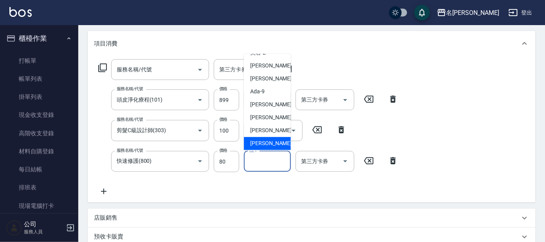
scroll to position [0, 0]
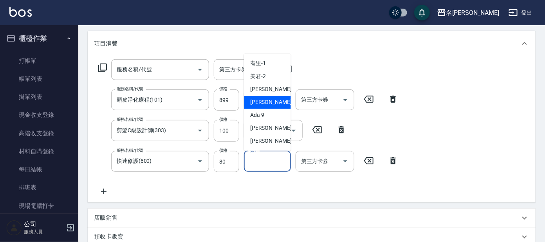
click at [264, 100] on span "[PERSON_NAME] -8" at bounding box center [273, 102] width 46 height 8
type input "亞璇-8"
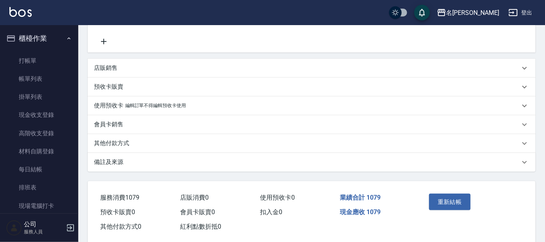
scroll to position [259, 0]
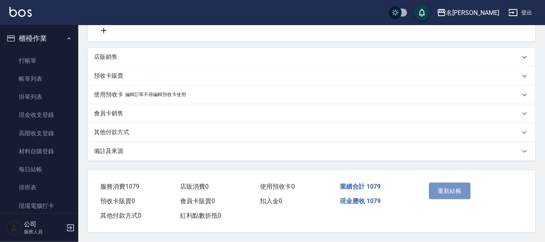
click at [454, 187] on button "重新結帳" at bounding box center [450, 190] width 42 height 16
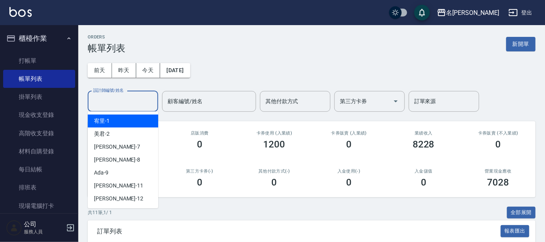
click at [121, 107] on input "設計師編號/姓名" at bounding box center [122, 101] width 63 height 14
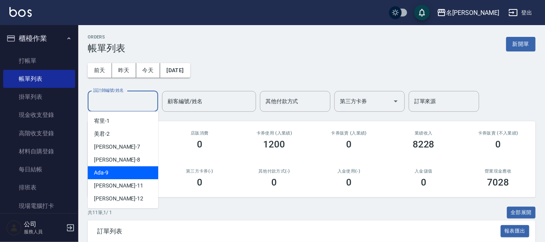
click at [115, 174] on div "Ada -9" at bounding box center [123, 172] width 70 height 13
type input "Ada-9"
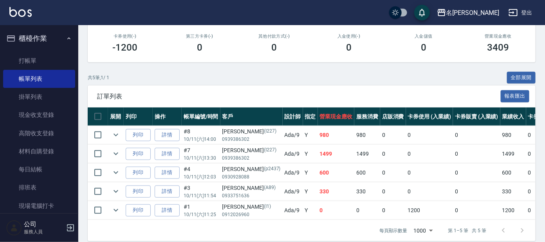
scroll to position [150, 0]
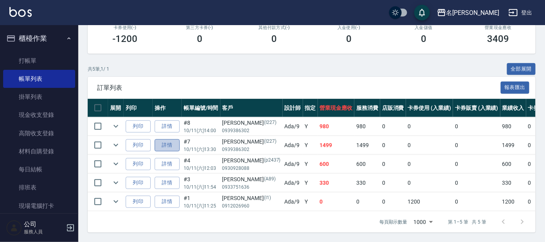
click at [171, 140] on link "詳情" at bounding box center [167, 145] width 25 height 12
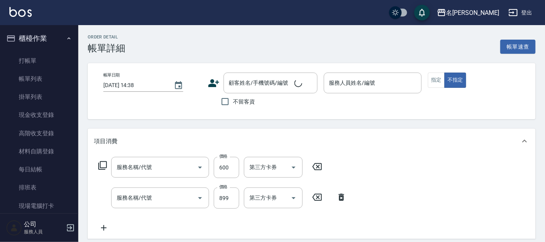
type input "[DATE] 13:30"
type input "Ada-9"
type input "剪髮 講師級設計師(300)"
type input "頭皮淨化療程(101)"
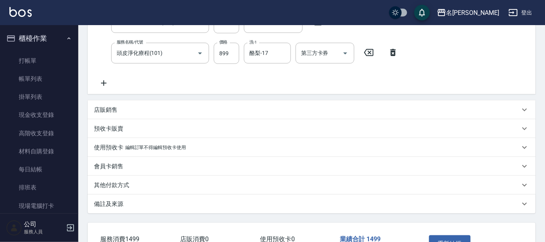
type input "[PERSON_NAME]/0939386302/I227"
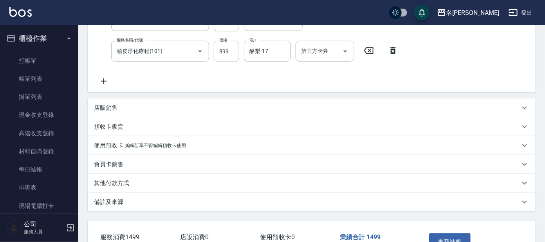
click at [122, 111] on div "店販銷售" at bounding box center [307, 108] width 426 height 8
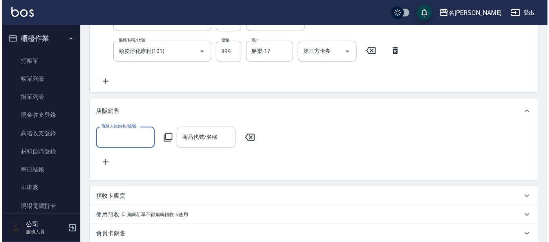
scroll to position [0, 0]
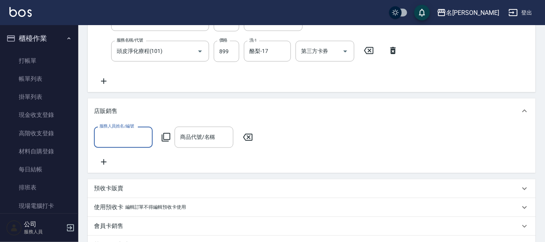
click at [115, 137] on input "服務人員姓名/編號" at bounding box center [124, 137] width 52 height 14
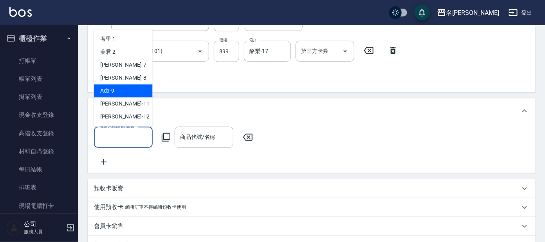
click at [126, 93] on div "Ada -9" at bounding box center [123, 91] width 59 height 13
type input "Ada-9"
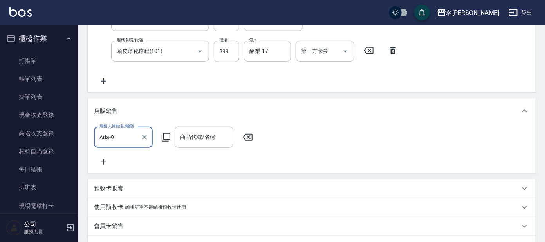
click at [167, 137] on icon at bounding box center [165, 136] width 9 height 9
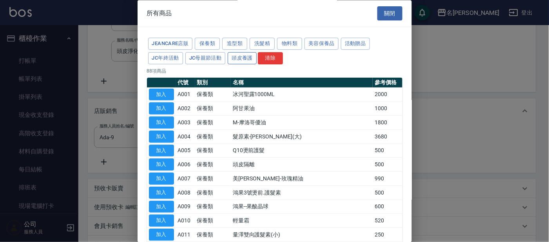
click at [240, 58] on button "頭皮養護" at bounding box center [242, 58] width 29 height 12
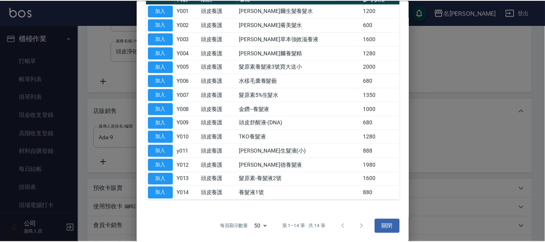
scroll to position [84, 0]
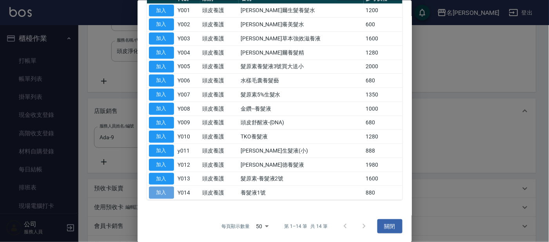
click at [166, 193] on button "加入" at bounding box center [161, 192] width 25 height 12
type input "養髮液1號"
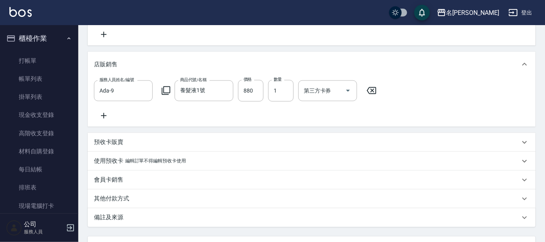
scroll to position [267, 0]
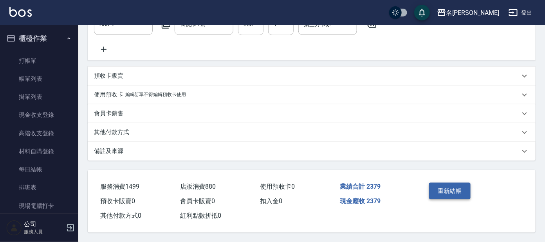
click at [448, 191] on button "重新結帳" at bounding box center [450, 190] width 42 height 16
click at [456, 191] on div "重新結帳" at bounding box center [448, 196] width 45 height 34
click at [393, 199] on div "現金應收 2379" at bounding box center [377, 201] width 80 height 14
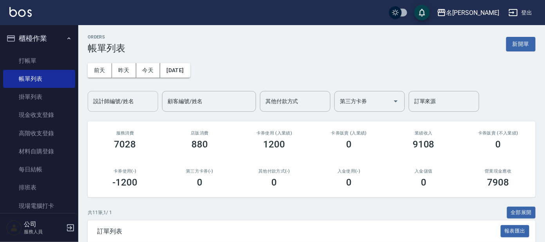
click at [140, 101] on input "設計師編號/姓名" at bounding box center [122, 101] width 63 height 14
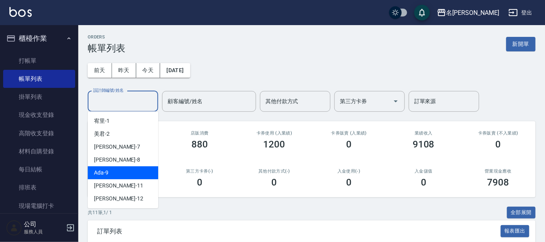
click at [127, 170] on div "Ada -9" at bounding box center [123, 172] width 70 height 13
type input "Ada-9"
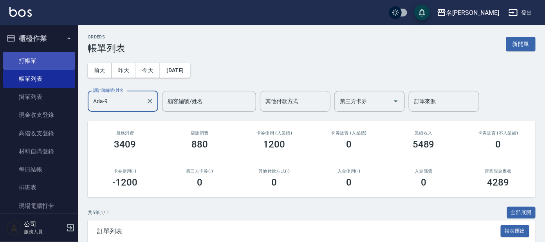
click at [34, 61] on link "打帳單" at bounding box center [39, 61] width 72 height 18
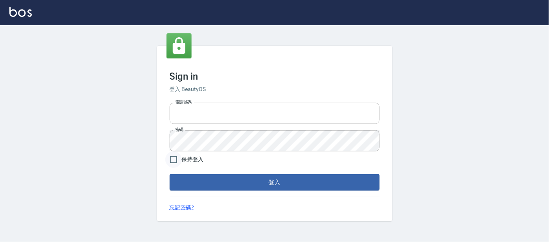
type input "25866822"
click at [174, 158] on input "保持登入" at bounding box center [173, 159] width 16 height 16
checkbox input "true"
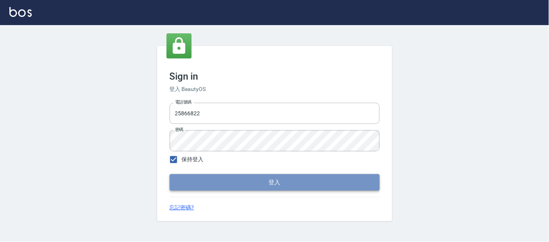
click at [267, 185] on button "登入" at bounding box center [275, 182] width 210 height 16
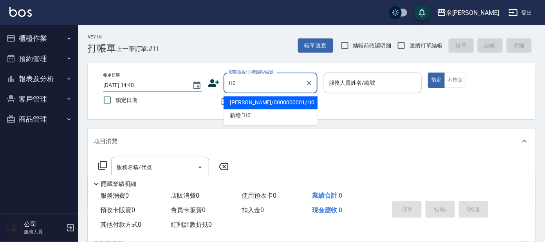
type input "淼淼/0000000001/H0"
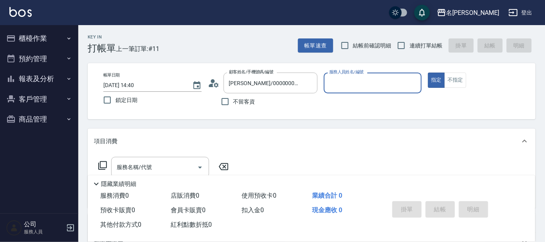
type input "亞璇-8"
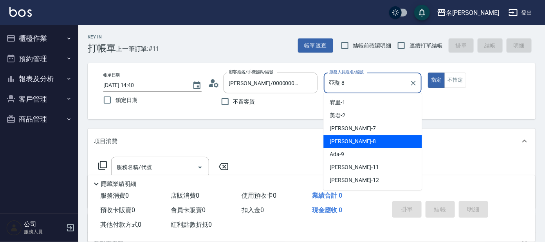
type button "true"
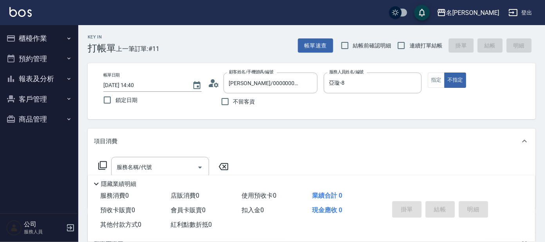
click at [105, 164] on icon at bounding box center [102, 165] width 9 height 9
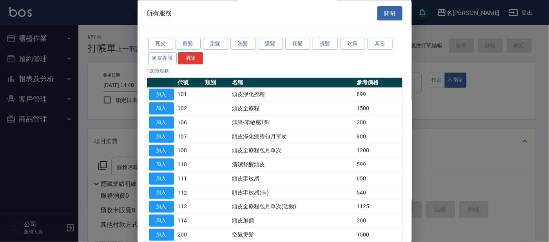
drag, startPoint x: 249, startPoint y: 46, endPoint x: 239, endPoint y: 56, distance: 14.7
click at [249, 46] on button "洗髮" at bounding box center [242, 44] width 25 height 12
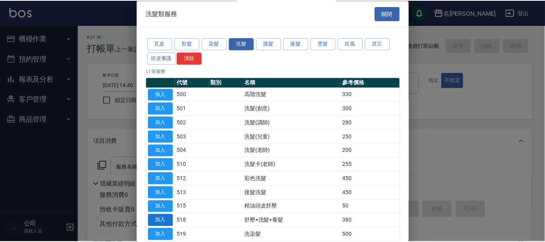
scroll to position [43, 0]
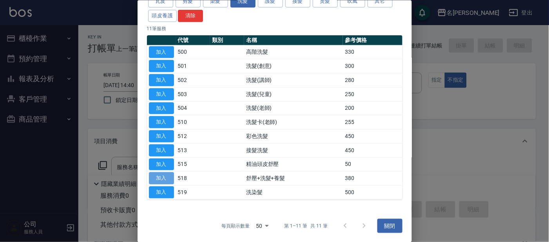
click at [162, 177] on button "加入" at bounding box center [161, 178] width 25 height 12
type input "舒壓+洗髮+養髮(518)"
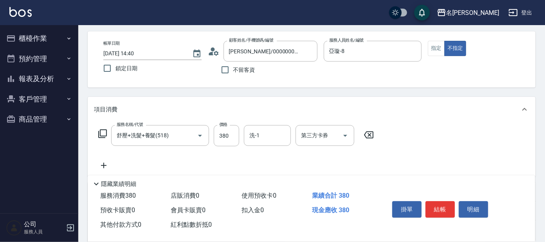
scroll to position [49, 0]
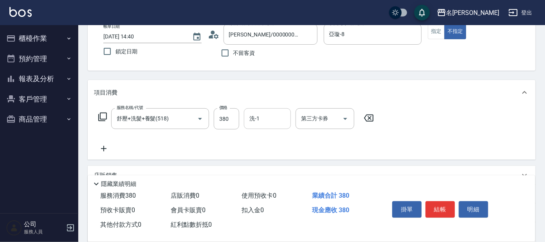
click at [262, 123] on input "洗-1" at bounding box center [268, 119] width 40 height 14
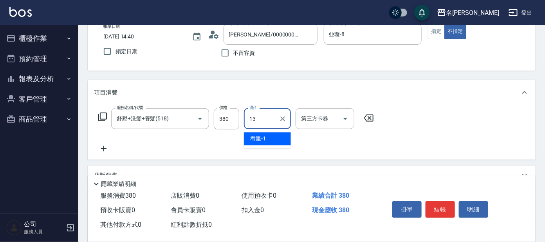
type input "[PERSON_NAME]-13"
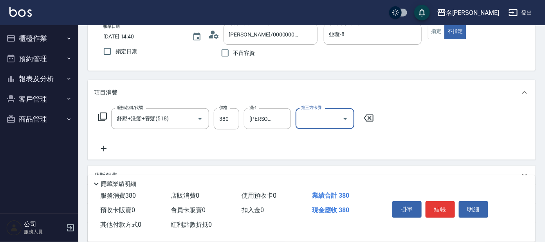
click at [477, 86] on div "項目消費" at bounding box center [312, 92] width 448 height 25
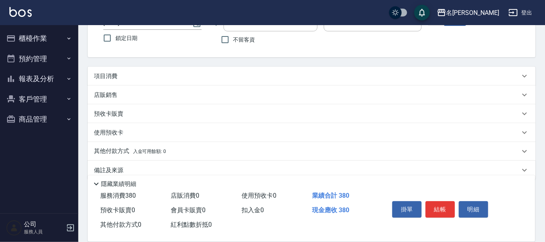
scroll to position [72, 0]
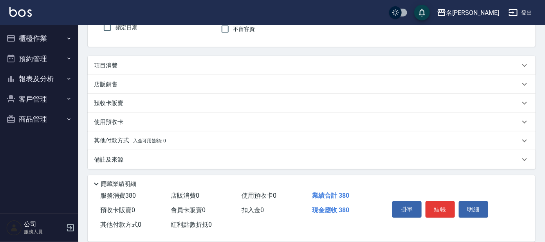
click at [450, 208] on button "結帳" at bounding box center [440, 209] width 29 height 16
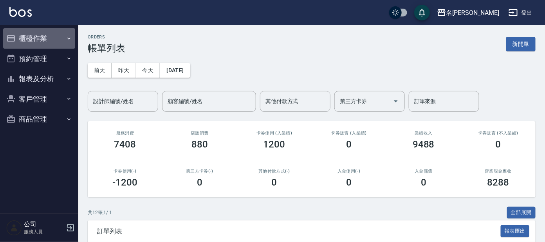
click at [27, 40] on button "櫃檯作業" at bounding box center [39, 38] width 72 height 20
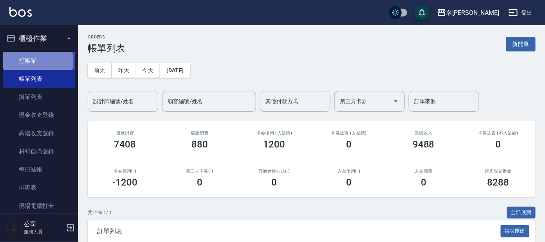
click at [31, 61] on link "打帳單" at bounding box center [39, 61] width 72 height 18
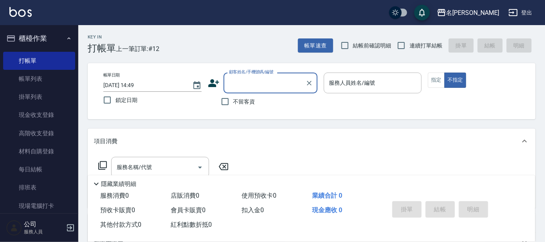
click at [263, 79] on input "顧客姓名/手機號碼/編號" at bounding box center [264, 83] width 75 height 14
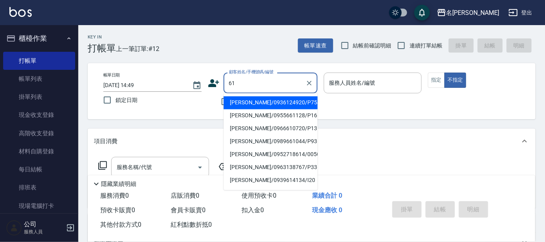
click at [239, 80] on input "61" at bounding box center [264, 83] width 75 height 14
type input "6"
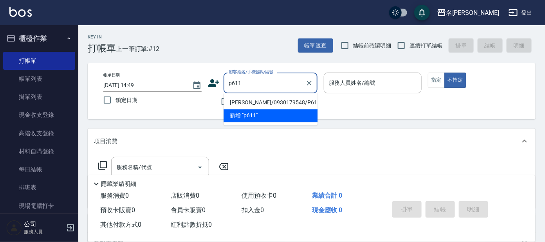
click at [248, 105] on li "岑麗芳/0930179548/P611" at bounding box center [271, 102] width 94 height 13
type input "岑麗芳/0930179548/P611"
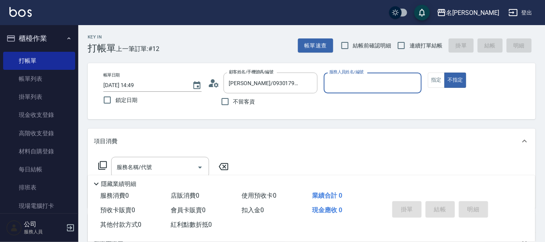
type input "[PERSON_NAME]-7"
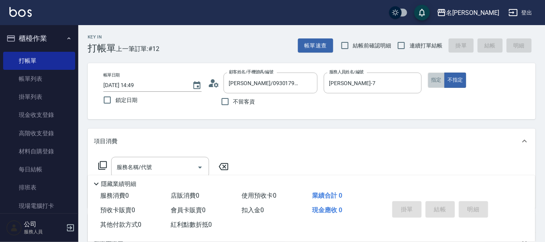
drag, startPoint x: 434, startPoint y: 83, endPoint x: 429, endPoint y: 86, distance: 5.6
click at [433, 83] on button "指定" at bounding box center [436, 79] width 17 height 15
click at [102, 165] on icon at bounding box center [102, 165] width 9 height 9
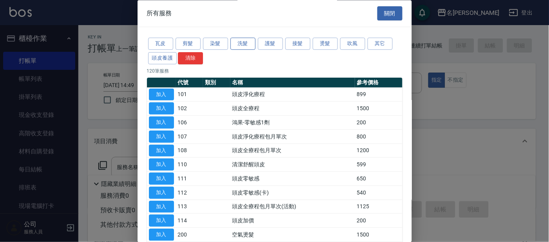
click at [246, 42] on button "洗髮" at bounding box center [242, 44] width 25 height 12
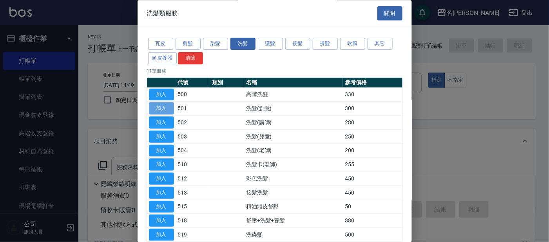
click at [159, 106] on button "加入" at bounding box center [161, 109] width 25 height 12
type input "洗髮(創意)(501)"
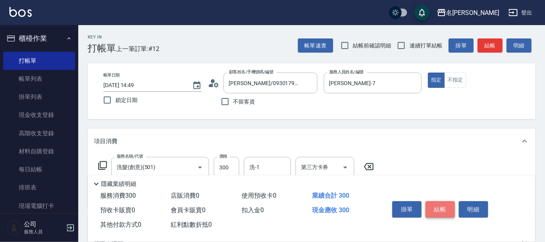
drag, startPoint x: 442, startPoint y: 204, endPoint x: 437, endPoint y: 198, distance: 7.2
click at [442, 204] on button "結帳" at bounding box center [440, 209] width 29 height 16
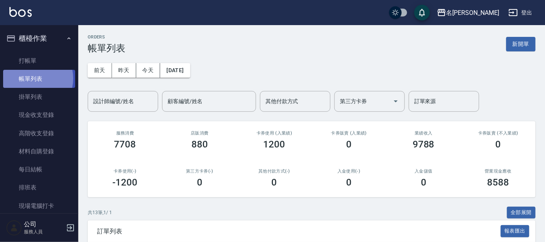
click at [31, 78] on link "帳單列表" at bounding box center [39, 79] width 72 height 18
click at [36, 76] on link "帳單列表" at bounding box center [39, 79] width 72 height 18
click at [34, 77] on link "帳單列表" at bounding box center [39, 79] width 72 height 18
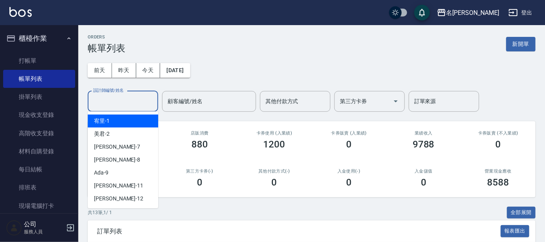
click at [114, 98] on input "設計師編號/姓名" at bounding box center [122, 101] width 63 height 14
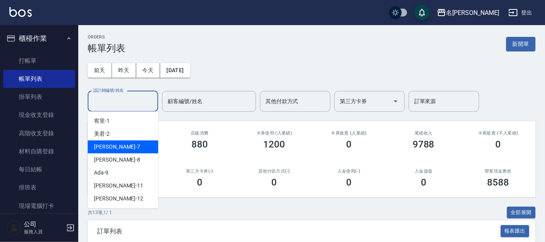
click at [101, 149] on span "[PERSON_NAME] -7" at bounding box center [117, 147] width 46 height 8
type input "[PERSON_NAME]-7"
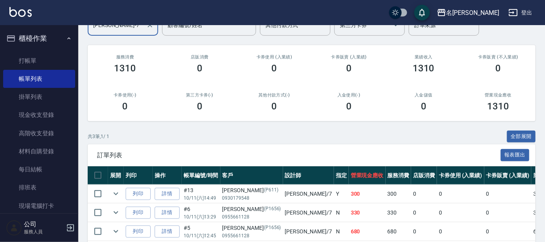
scroll to position [113, 0]
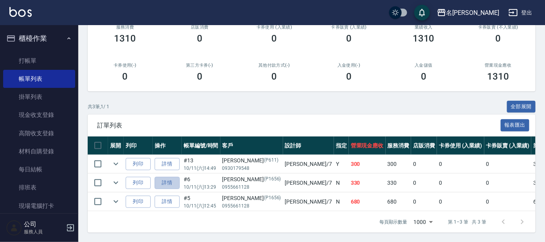
click at [168, 177] on link "詳情" at bounding box center [167, 183] width 25 height 12
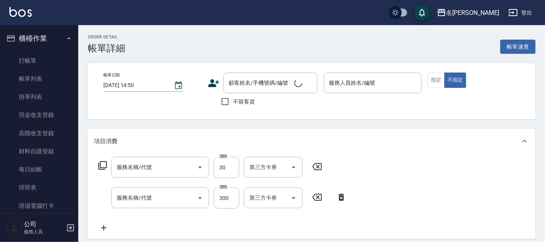
type input "[DATE] 13:29"
type input "[PERSON_NAME]-7"
type input "潤絲(802)"
type input "洗髮(創意)(501)"
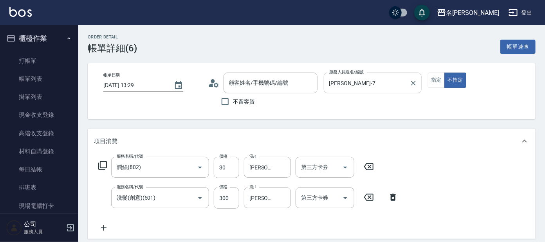
type input "[PERSON_NAME]/0955661128/P1656"
click at [100, 163] on icon at bounding box center [102, 165] width 9 height 9
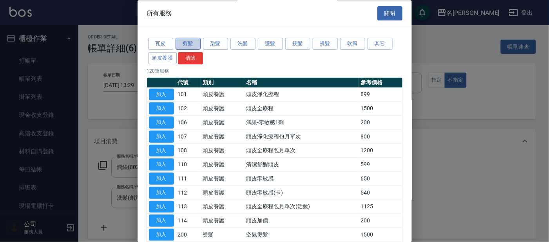
click at [188, 41] on button "剪髮" at bounding box center [187, 44] width 25 height 12
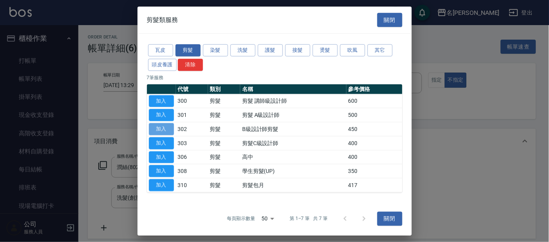
click at [162, 130] on button "加入" at bounding box center [161, 129] width 25 height 12
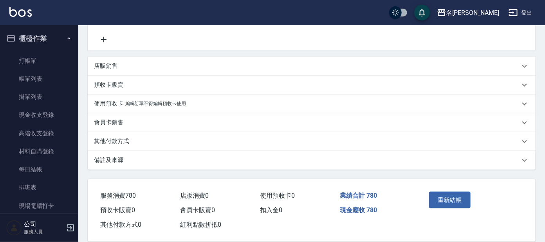
scroll to position [204, 0]
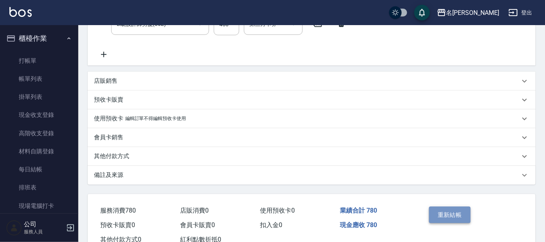
click at [447, 213] on button "重新結帳" at bounding box center [450, 214] width 42 height 16
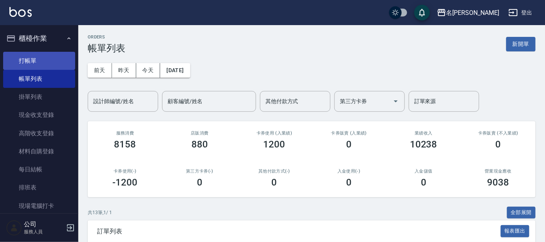
click at [25, 61] on link "打帳單" at bounding box center [39, 61] width 72 height 18
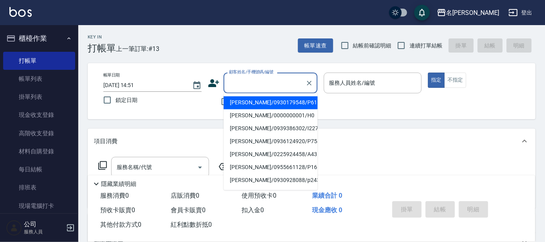
click at [255, 84] on input "顧客姓名/手機號碼/編號" at bounding box center [264, 83] width 75 height 14
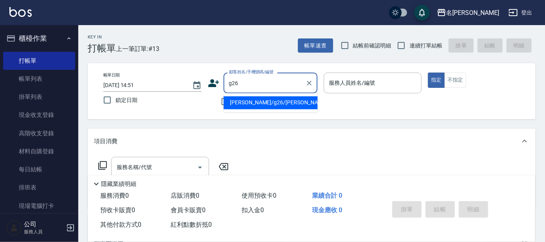
type input "[PERSON_NAME]/g26/[PERSON_NAME]"
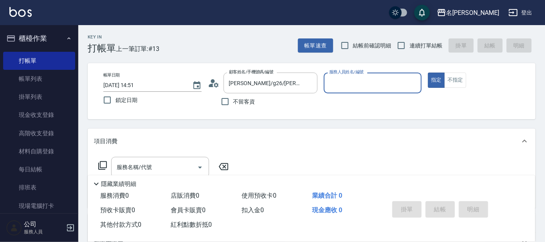
click at [320, 84] on div "帳單日期 2025/10/11 14:51 鎖定日期 顧客姓名/手機號碼/編號 潘氏鳳/g26/潘氏鳳 顧客姓名/手機號碼/編號 不留客資 服務人員姓名/編號…" at bounding box center [311, 90] width 429 height 37
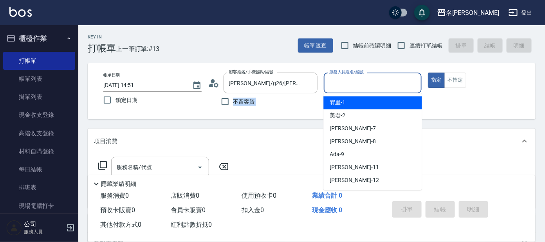
drag, startPoint x: 320, startPoint y: 84, endPoint x: 359, endPoint y: 81, distance: 38.9
click at [359, 81] on input "服務人員姓名/編號" at bounding box center [372, 83] width 91 height 14
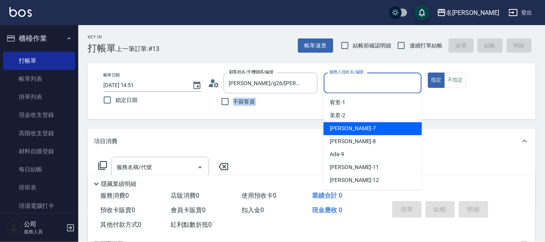
drag, startPoint x: 340, startPoint y: 126, endPoint x: 336, endPoint y: 124, distance: 4.9
click at [339, 125] on span "[PERSON_NAME] -7" at bounding box center [353, 129] width 46 height 8
type input "[PERSON_NAME]-7"
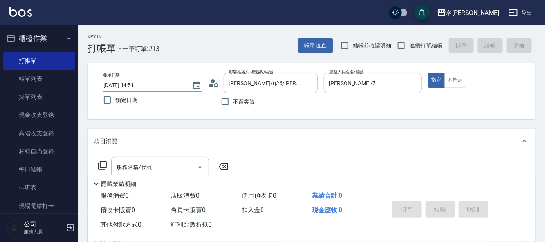
click at [102, 163] on icon at bounding box center [102, 165] width 9 height 9
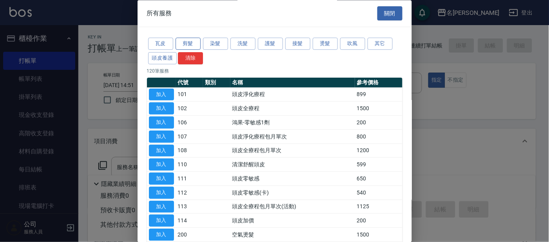
click at [189, 40] on button "剪髮" at bounding box center [187, 44] width 25 height 12
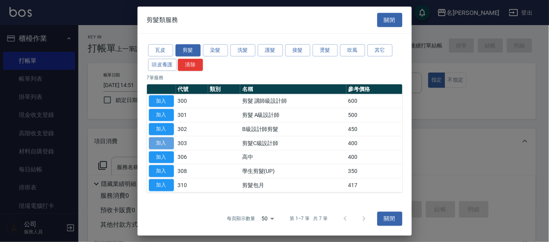
click at [163, 139] on button "加入" at bounding box center [161, 143] width 25 height 12
type input "剪髮C級設計師(303)"
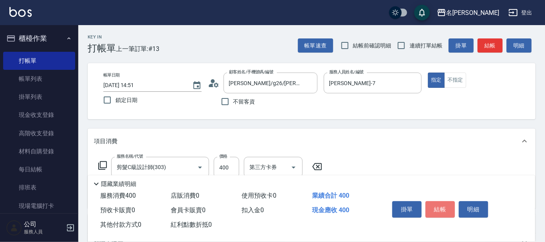
drag, startPoint x: 439, startPoint y: 207, endPoint x: 437, endPoint y: 201, distance: 6.3
click at [439, 207] on button "結帳" at bounding box center [440, 209] width 29 height 16
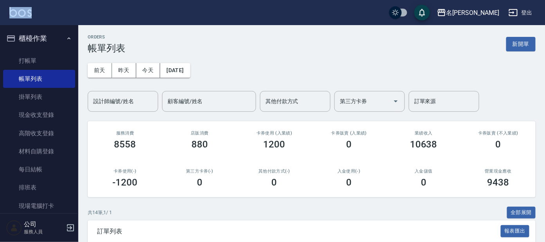
drag, startPoint x: 28, startPoint y: 33, endPoint x: 25, endPoint y: 63, distance: 30.7
click at [26, 63] on link "打帳單" at bounding box center [39, 61] width 72 height 18
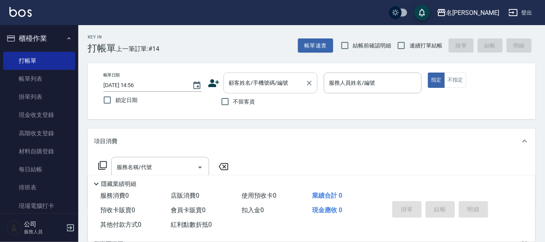
click at [256, 83] on input "顧客姓名/手機號碼/編號" at bounding box center [264, 83] width 75 height 14
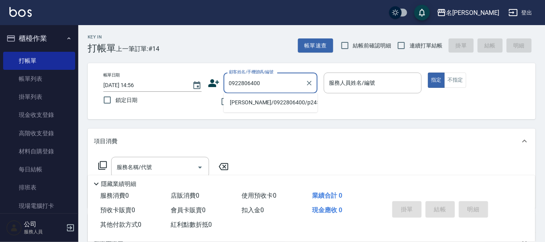
click at [256, 102] on li "葉莉璟/0922806400/p2457" at bounding box center [271, 102] width 94 height 13
type input "葉莉璟/0922806400/p2457"
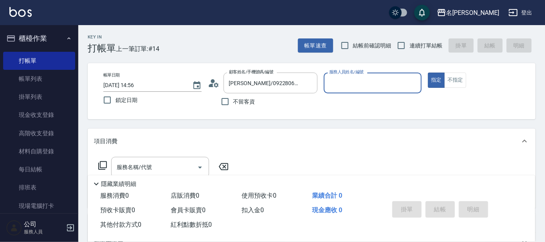
type input "公司 -100"
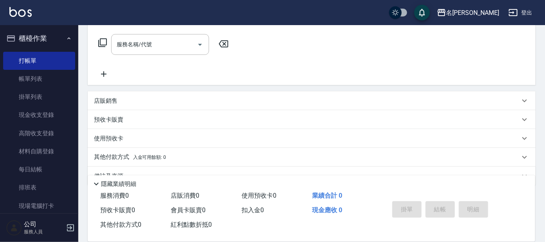
scroll to position [139, 0]
